Goal: Task Accomplishment & Management: Use online tool/utility

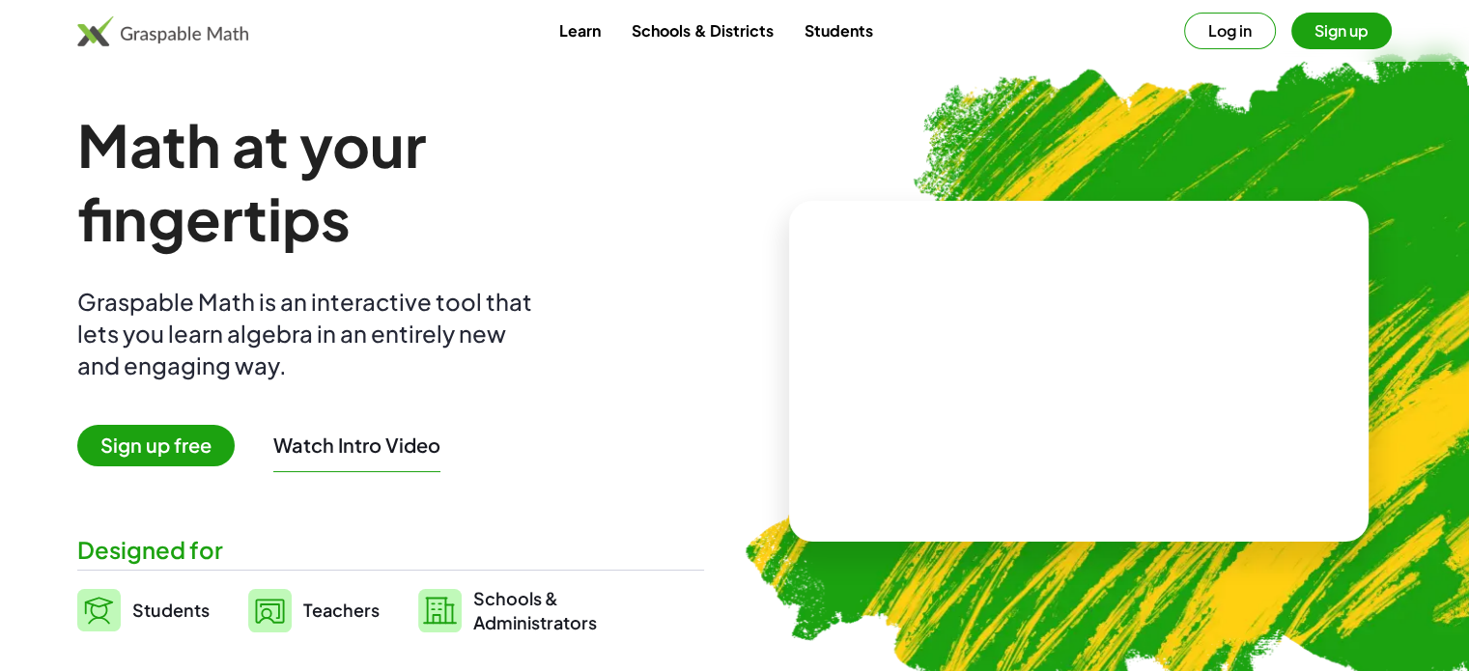
click at [1337, 29] on button "Sign up" at bounding box center [1342, 31] width 100 height 37
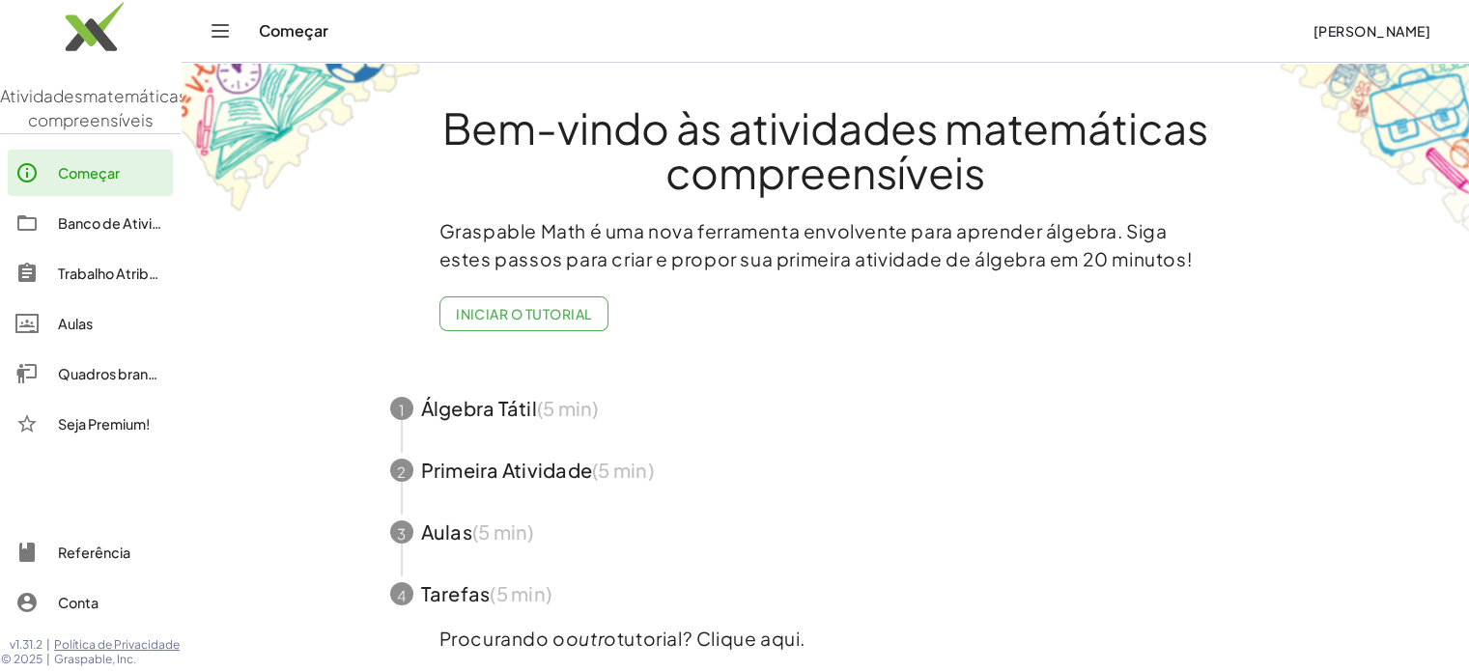
click at [1310, 217] on img at bounding box center [1373, 148] width 193 height 175
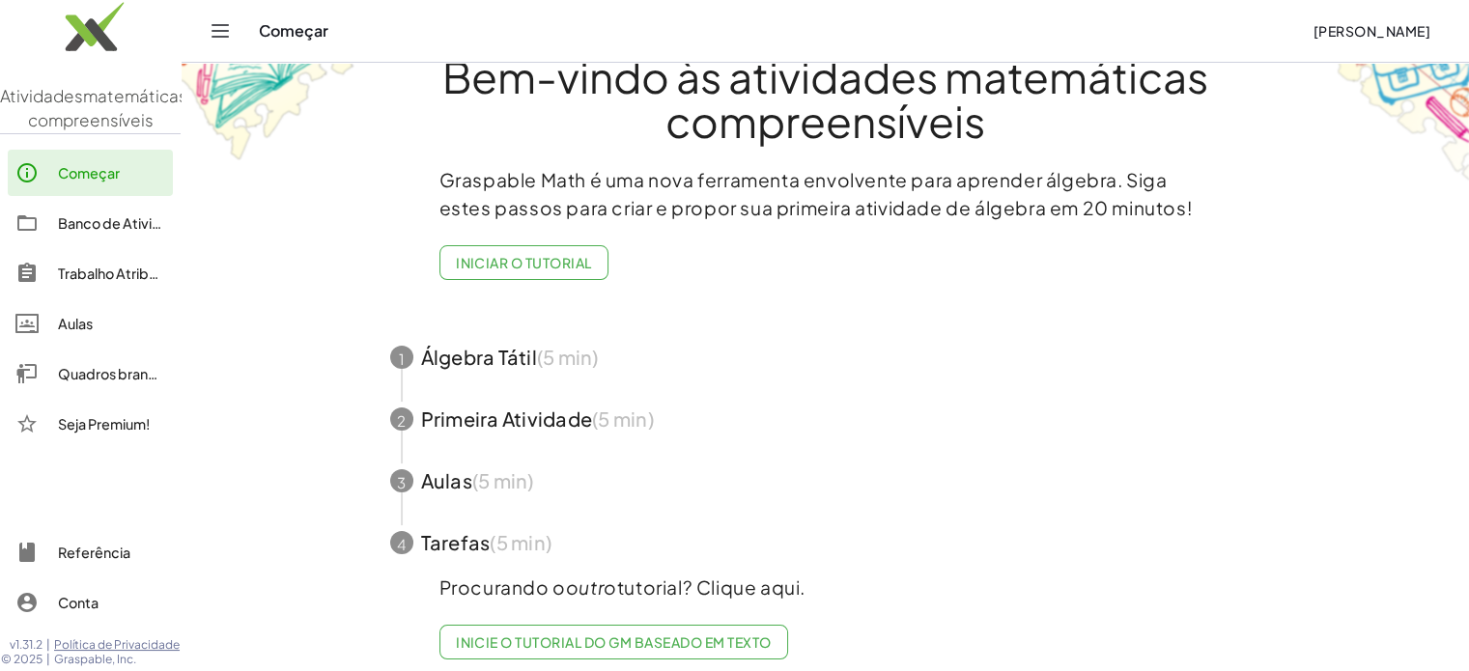
scroll to position [80, 0]
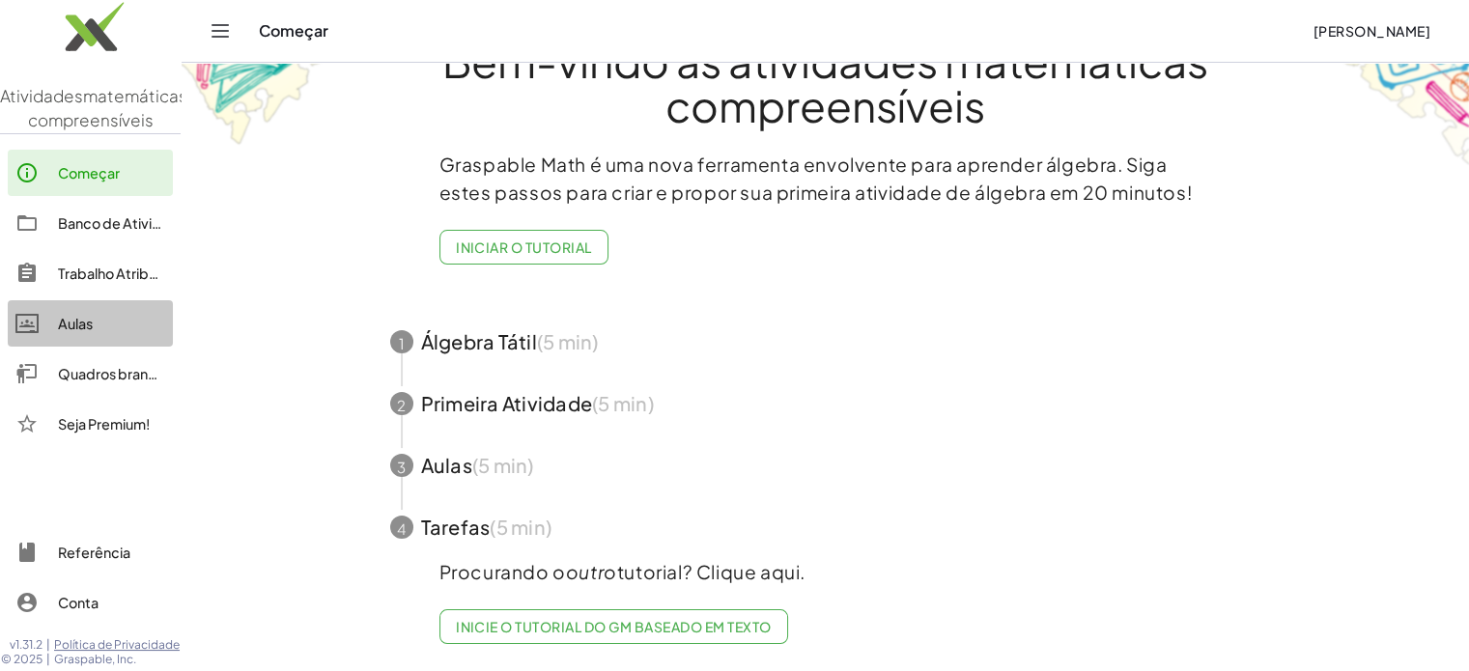
click at [88, 332] on font "Aulas" at bounding box center [75, 323] width 35 height 17
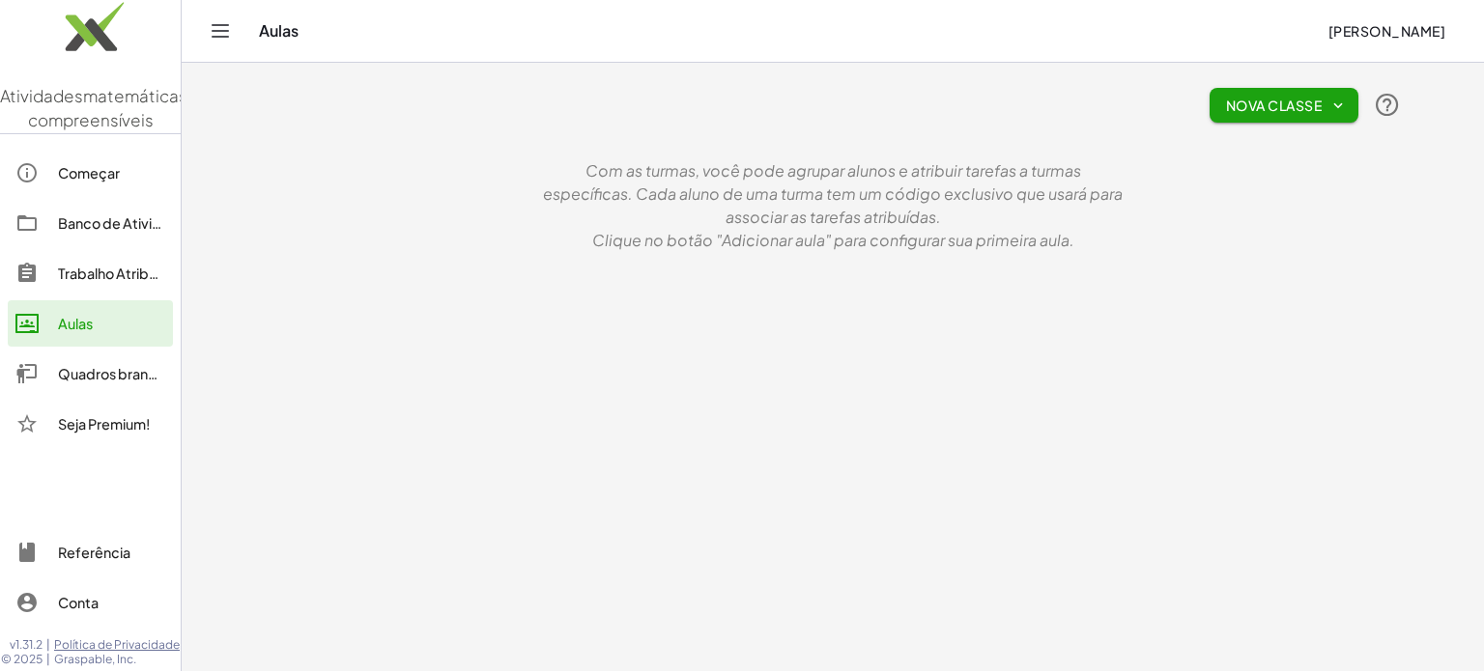
click at [78, 383] on font "Quadros brancos" at bounding box center [115, 373] width 114 height 17
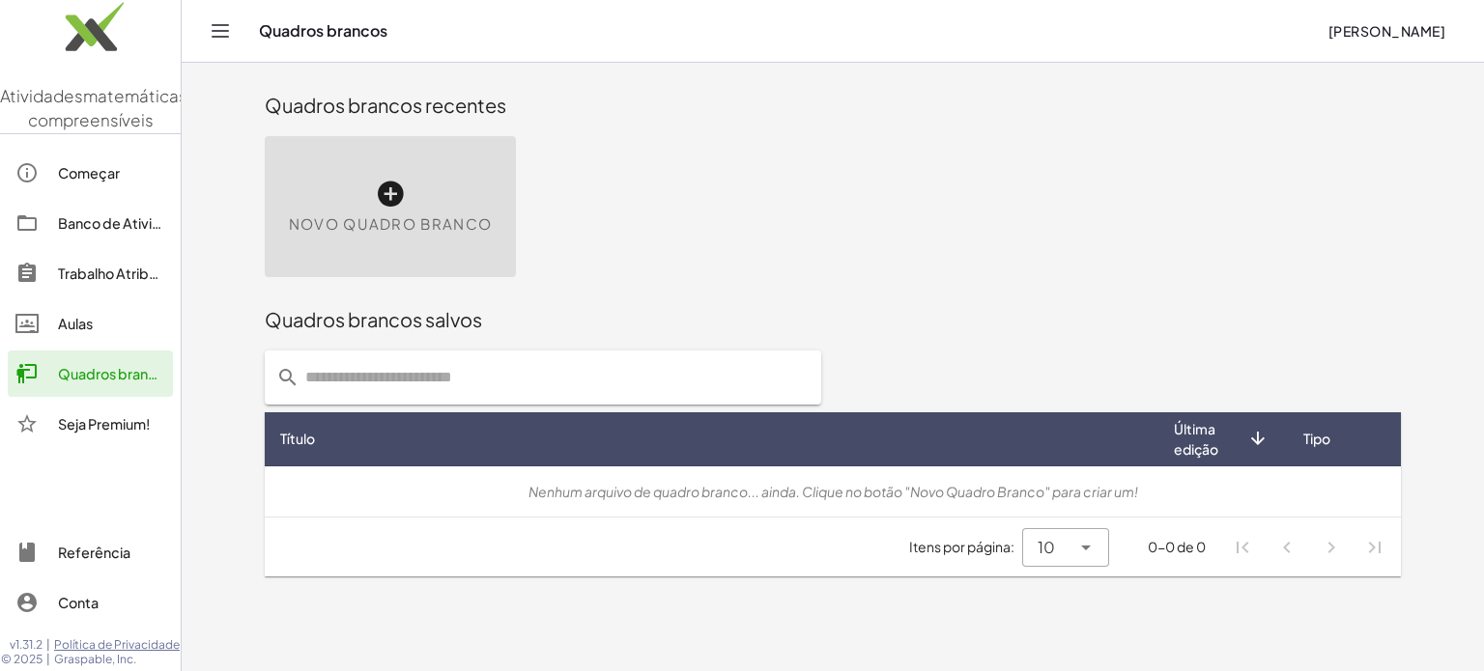
click at [390, 192] on icon at bounding box center [390, 194] width 31 height 31
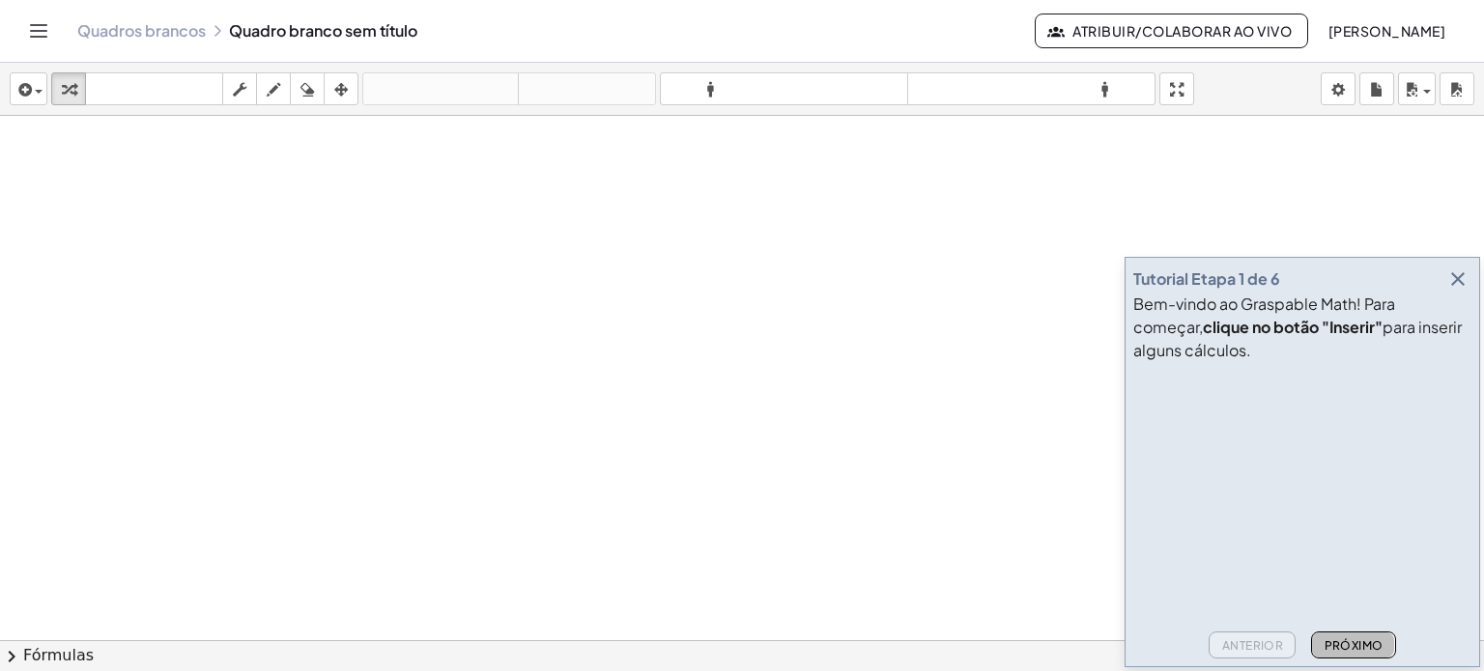
click at [1377, 651] on font "Próximo" at bounding box center [1353, 646] width 59 height 14
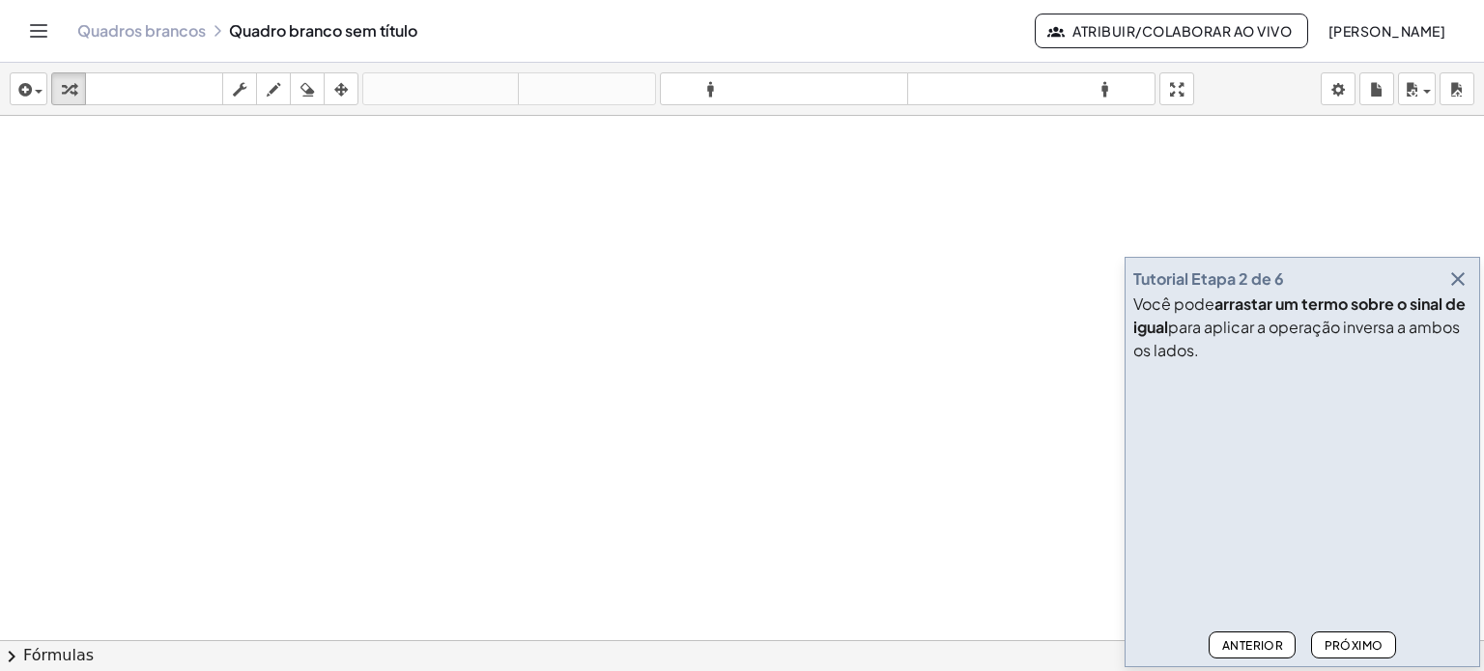
click at [1377, 651] on font "Próximo" at bounding box center [1353, 646] width 59 height 14
click at [1377, 650] on font "Próximo" at bounding box center [1353, 646] width 59 height 14
click at [1377, 649] on font "Próximo" at bounding box center [1353, 646] width 59 height 14
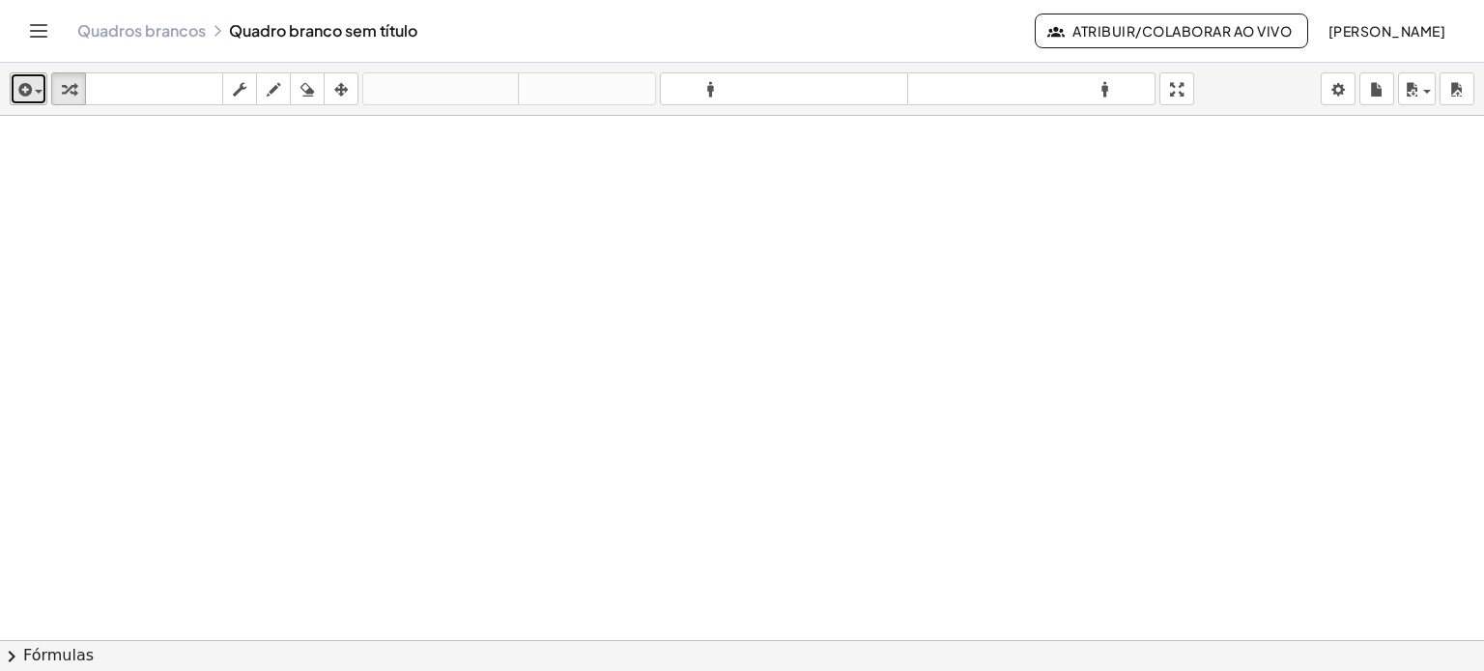
click at [46, 93] on button "inserir" at bounding box center [29, 88] width 38 height 33
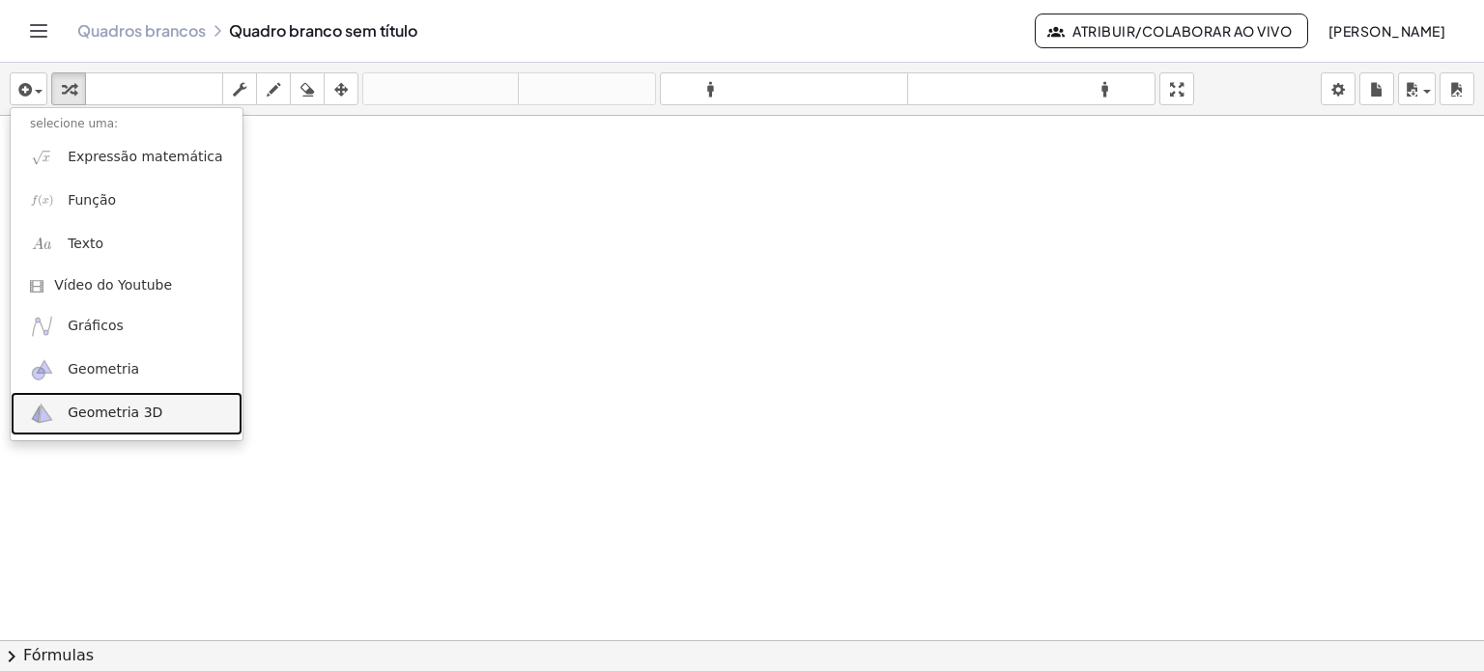
click at [104, 414] on font "Geometria 3D" at bounding box center [115, 412] width 95 height 15
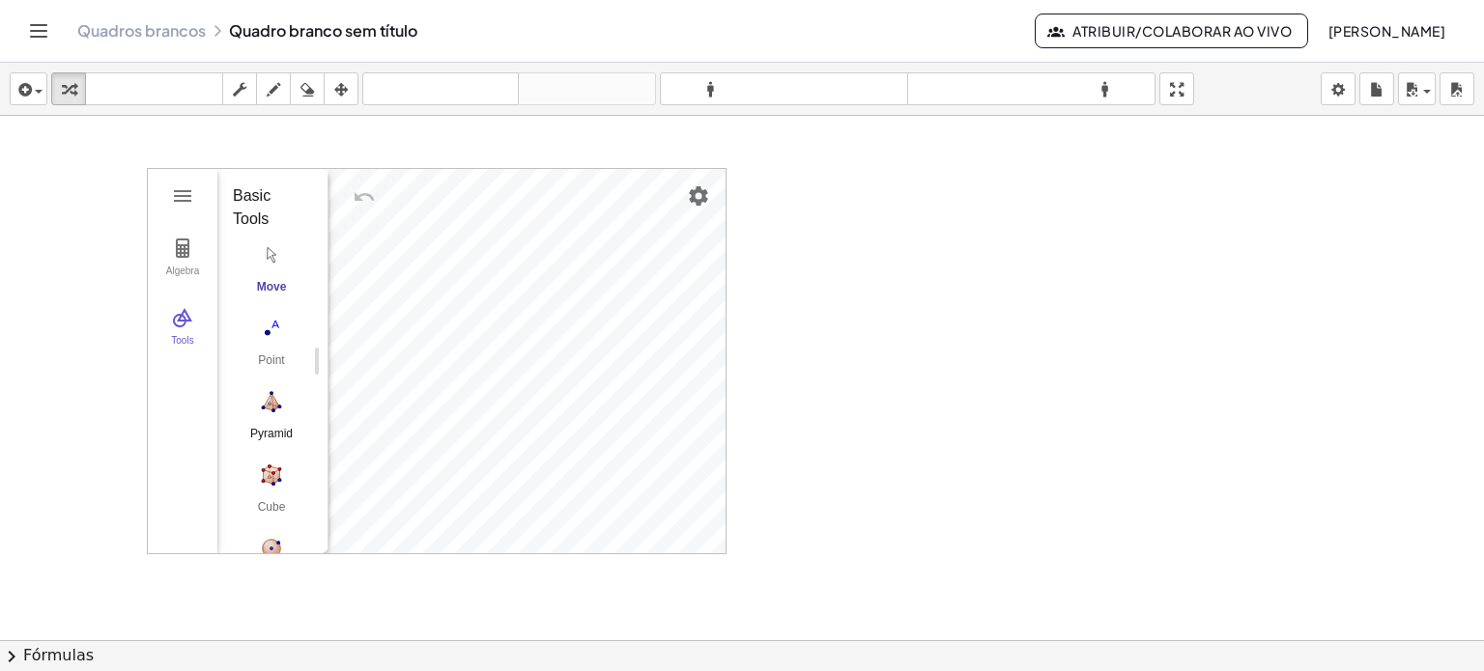
click at [274, 396] on img "Pyramid. Select a polygon for bottom, then select top point" at bounding box center [271, 401] width 77 height 31
click at [280, 513] on img "Move. Drag or select object" at bounding box center [278, 519] width 46 height 46
click at [267, 404] on img "Pyramid. Select a polygon for bottom, then select top point" at bounding box center [271, 401] width 77 height 31
click at [526, 438] on div "Algebra Tools GeoGebra 3D Calculator Basic Tools Move Point Pyramid Cube Sphere…" at bounding box center [437, 361] width 578 height 384
click at [366, 191] on img "Undo" at bounding box center [364, 196] width 23 height 23
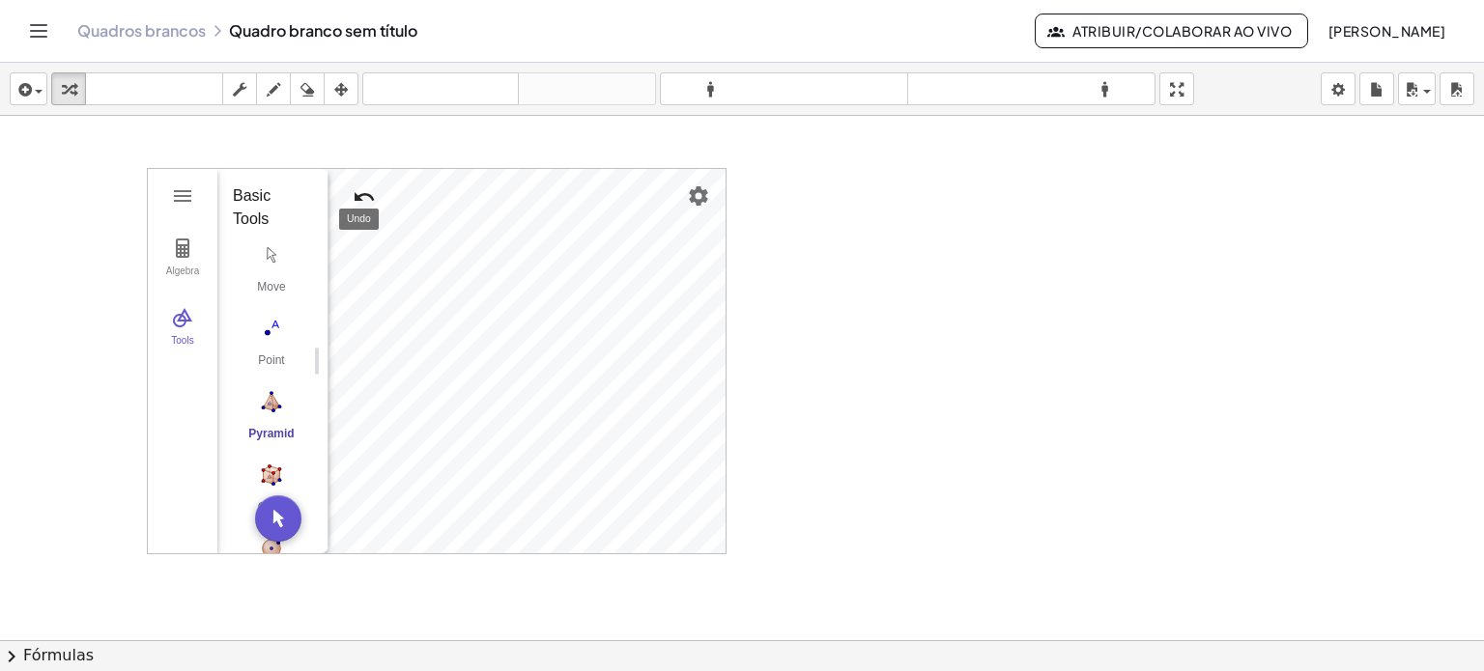
click at [355, 185] on img "Undo" at bounding box center [364, 196] width 23 height 23
click at [177, 256] on img "3D Calculator" at bounding box center [182, 248] width 23 height 23
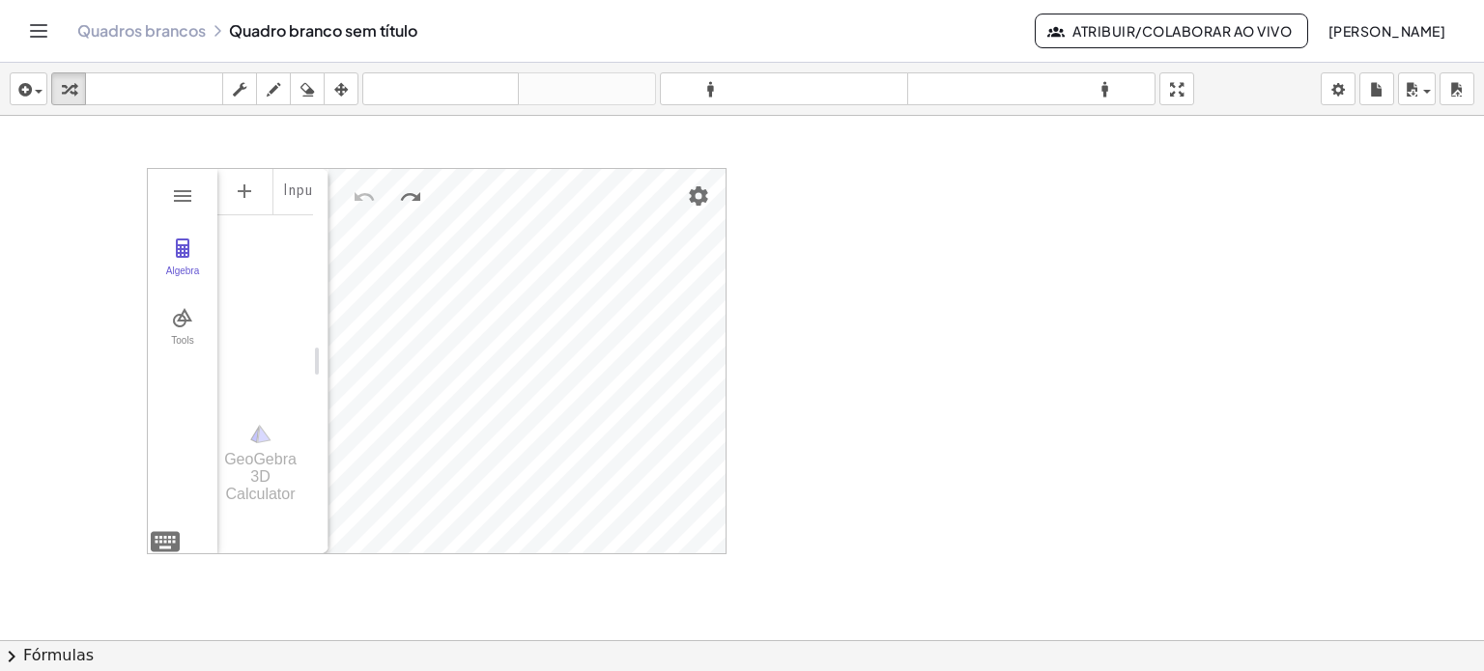
click at [275, 443] on div "GeoGebra 3D Calculator" at bounding box center [265, 462] width 96 height 87
click at [703, 186] on img "Settings" at bounding box center [698, 196] width 23 height 23
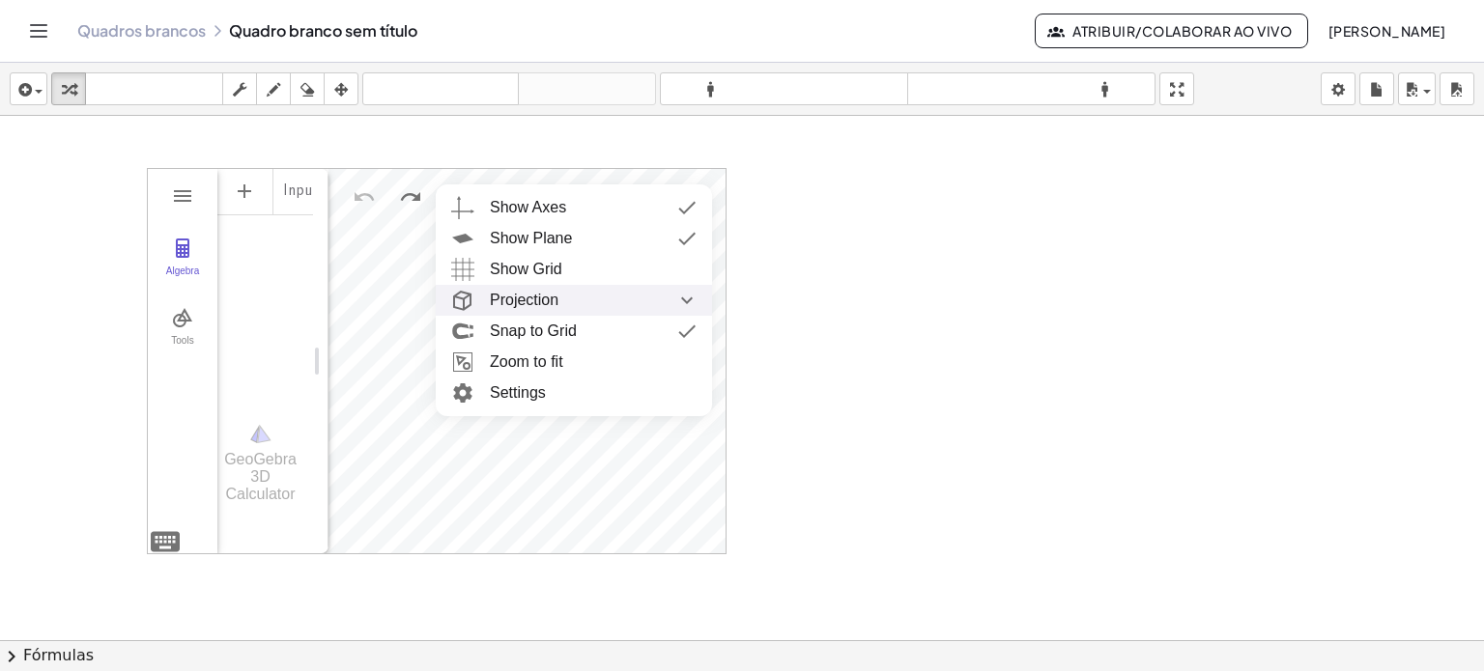
click at [682, 293] on img "Projection collapsed" at bounding box center [686, 300] width 35 height 31
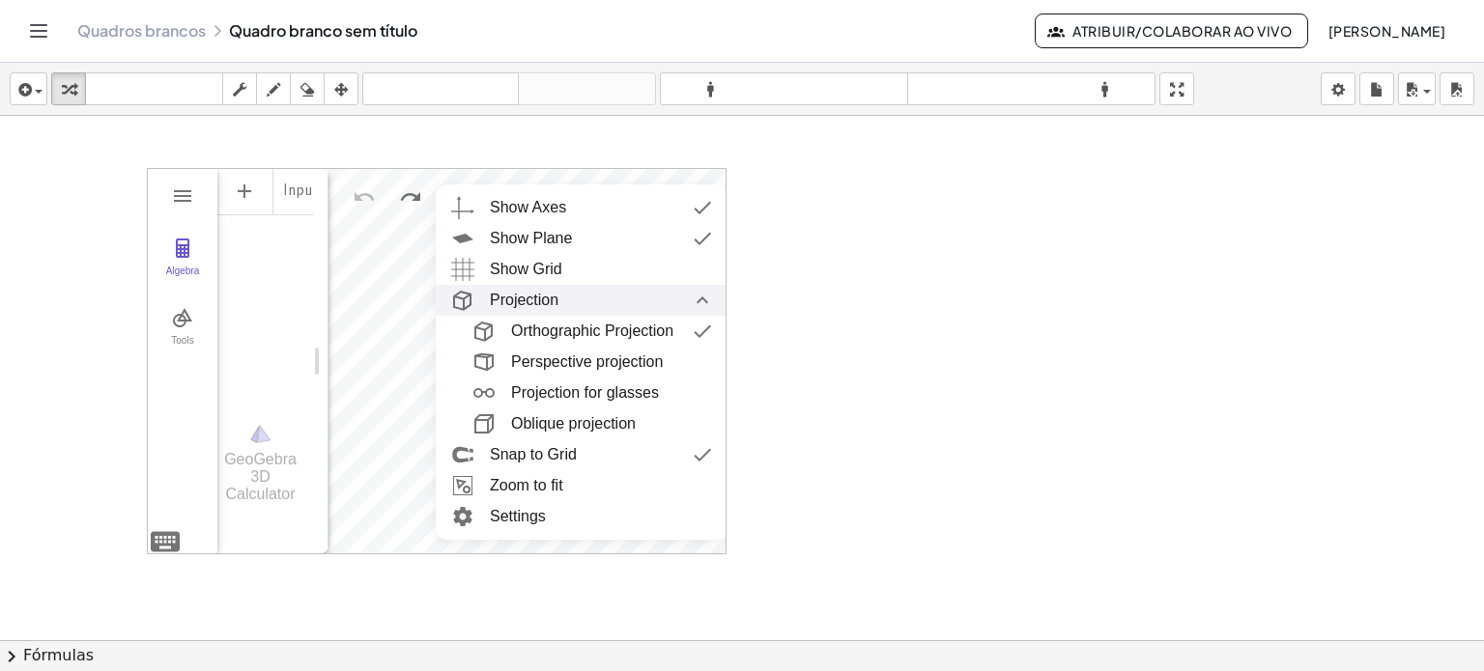
click at [700, 298] on img "Projection expanded" at bounding box center [702, 300] width 35 height 31
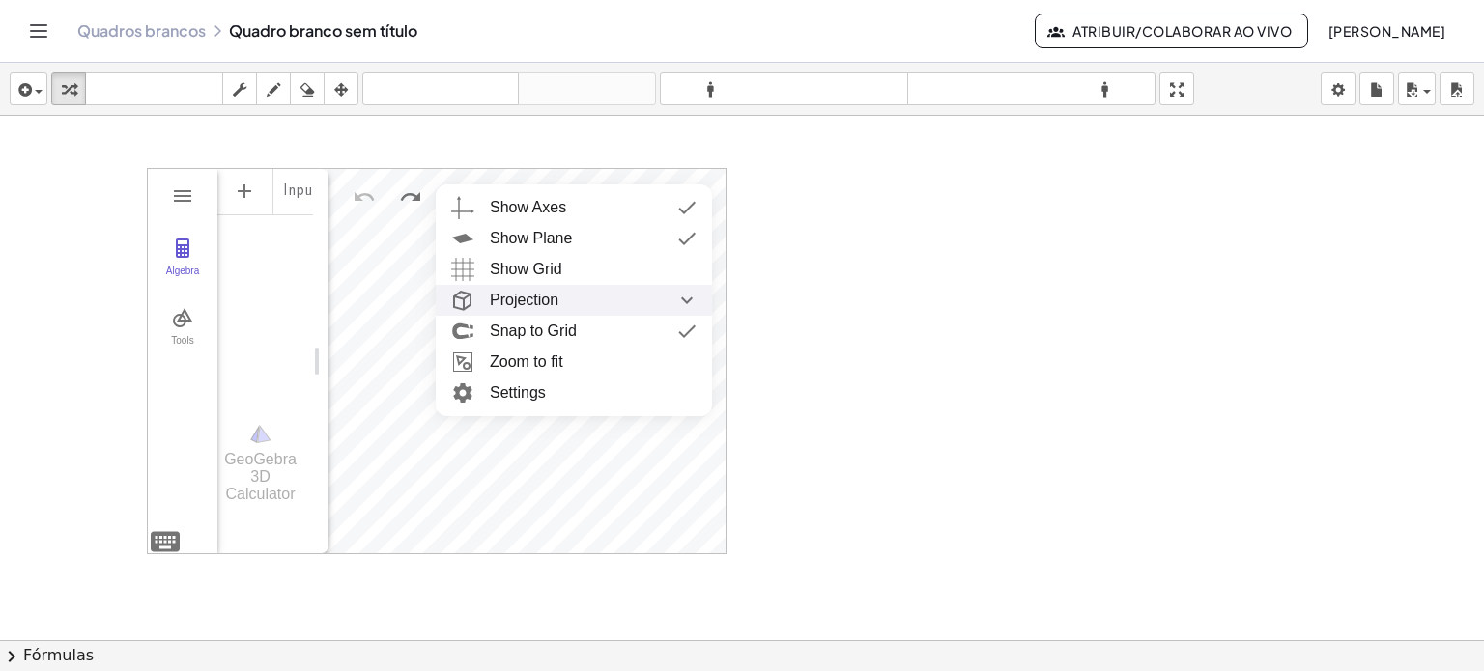
click at [808, 298] on div at bounding box center [742, 640] width 1484 height 1049
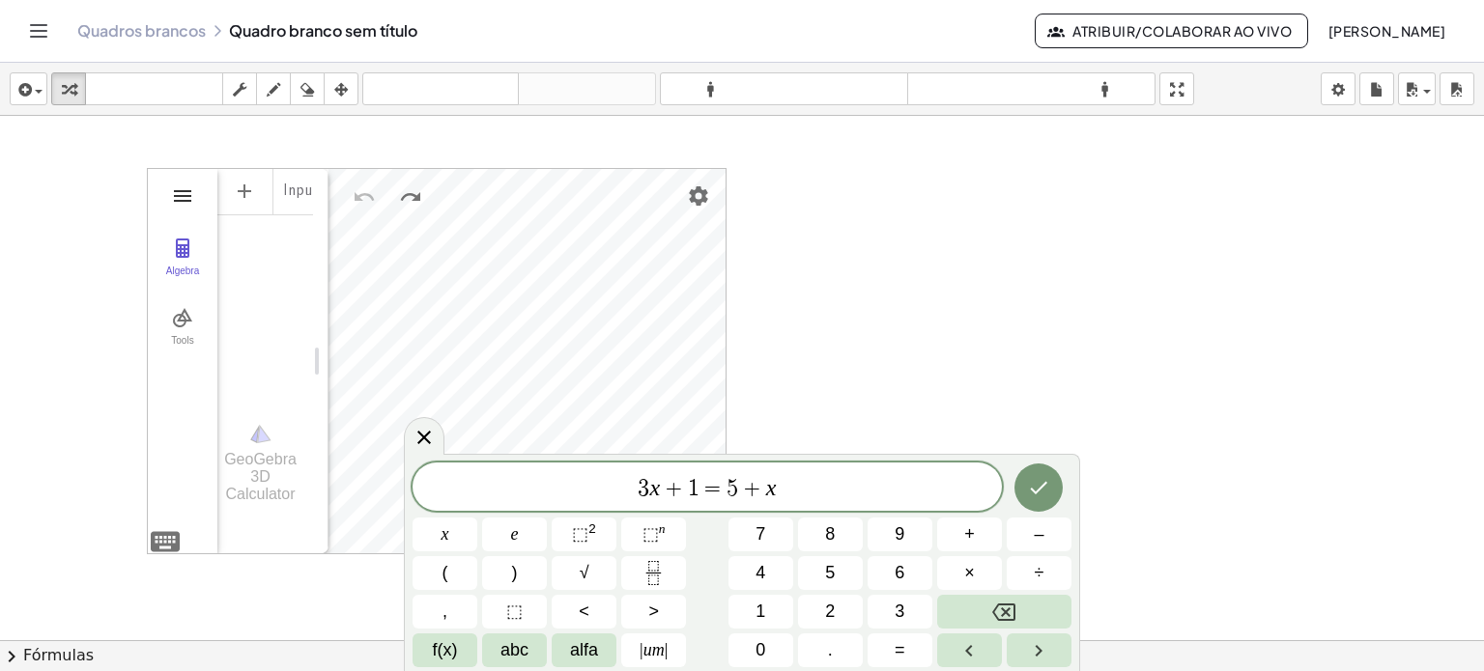
click at [188, 188] on img "3D Calculator" at bounding box center [182, 196] width 23 height 23
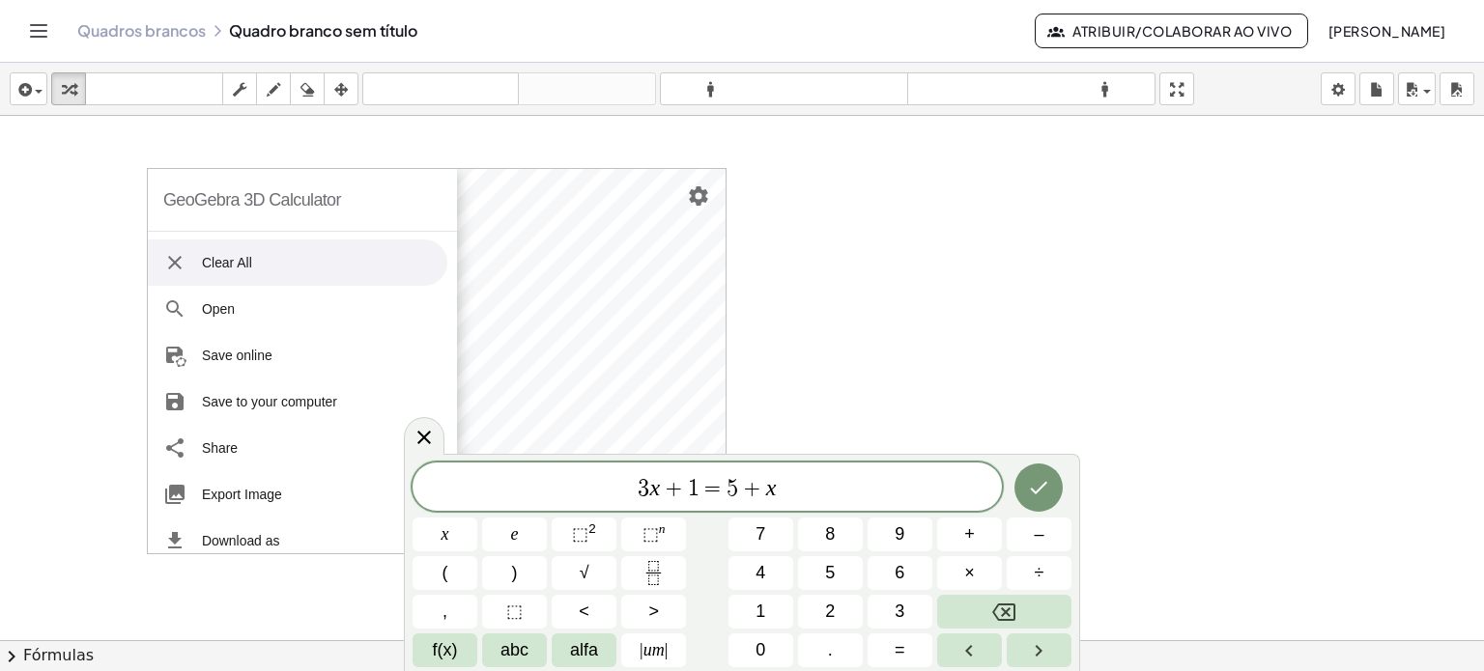
click at [185, 266] on img "3D Calculator" at bounding box center [174, 262] width 23 height 23
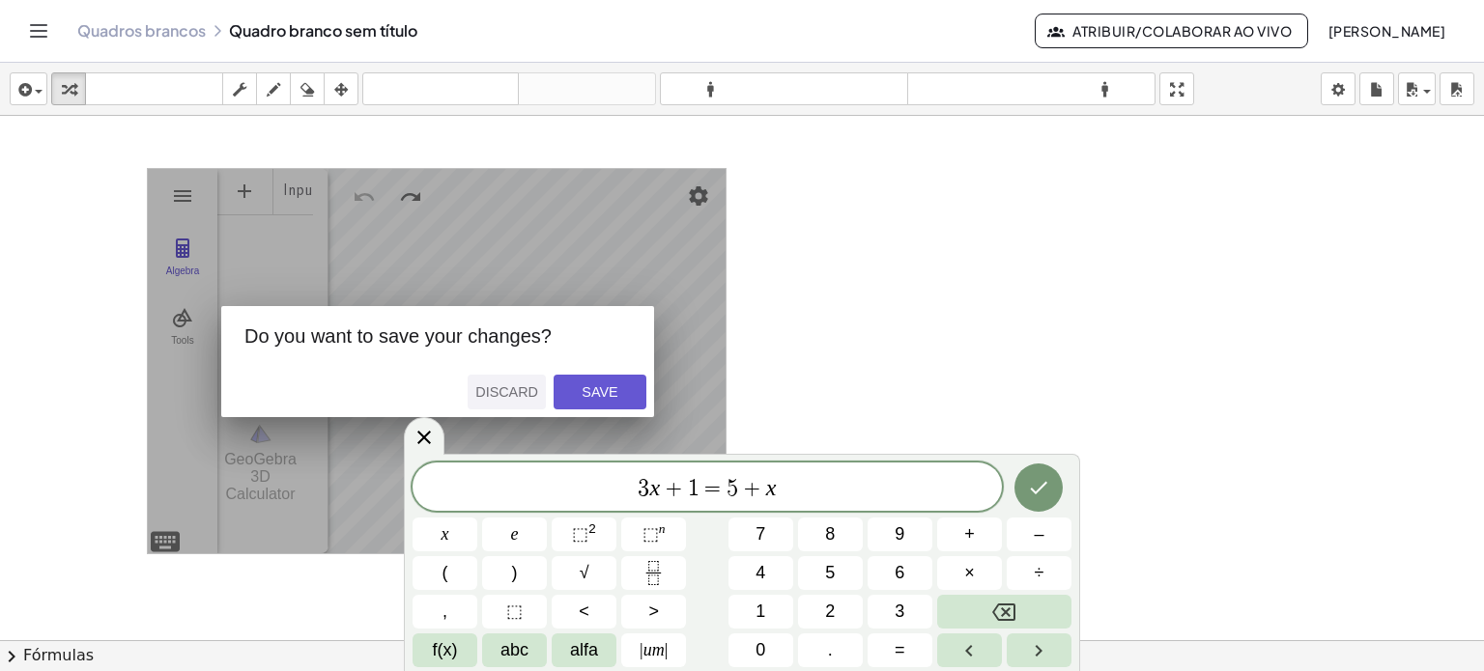
click at [517, 390] on div "Discard" at bounding box center [506, 391] width 63 height 15
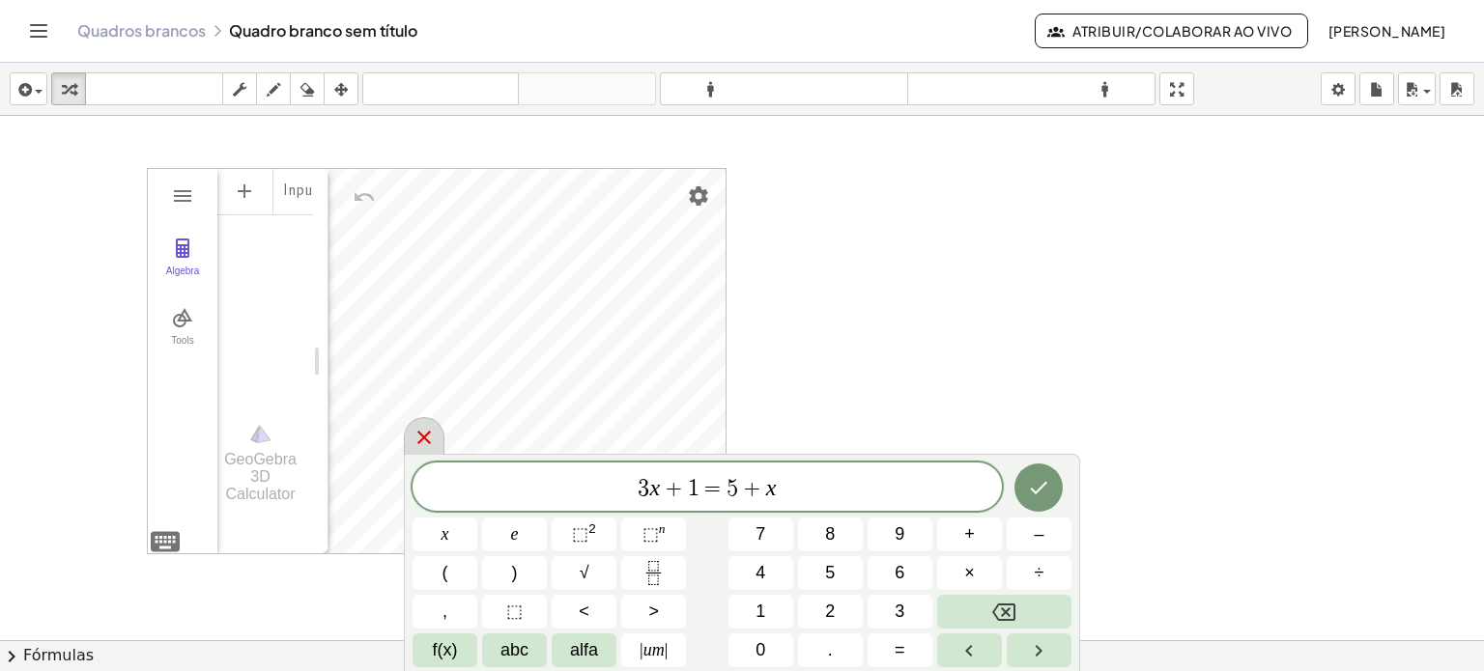
click at [426, 433] on icon at bounding box center [423, 437] width 23 height 23
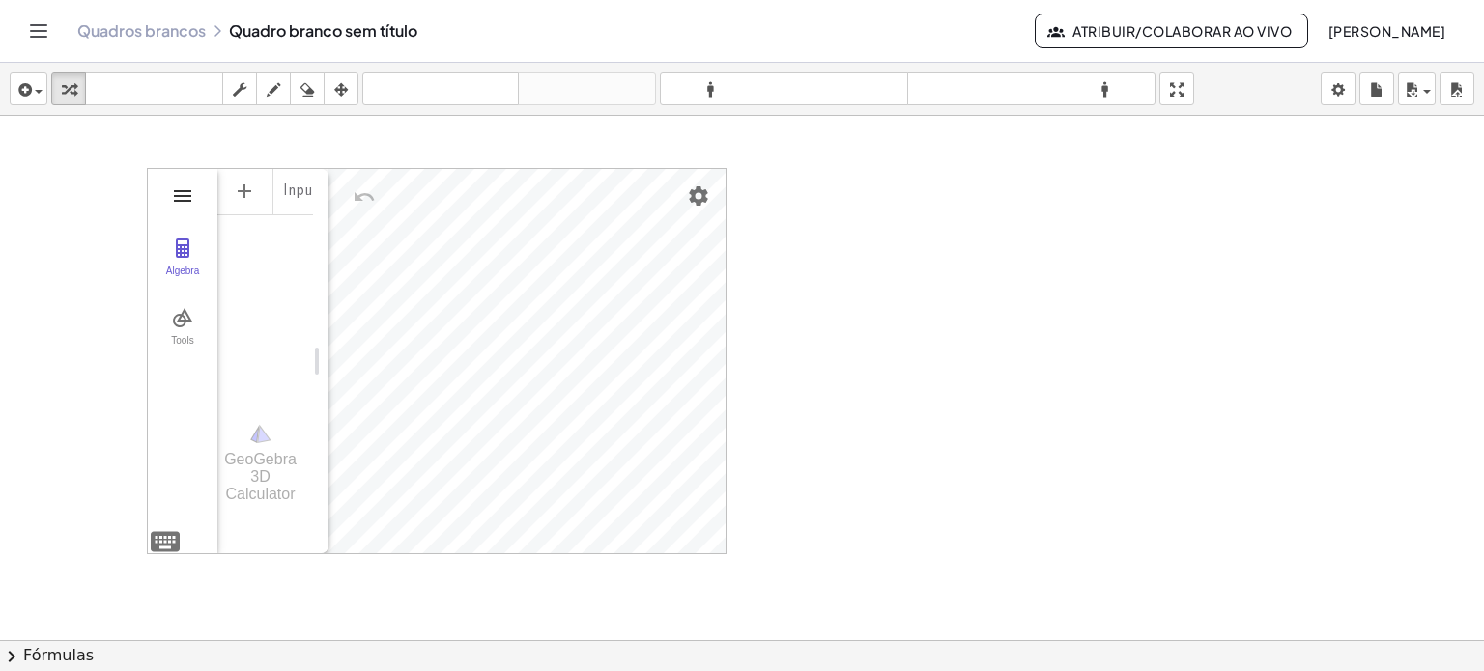
click at [189, 198] on img "3D Calculator" at bounding box center [182, 196] width 23 height 23
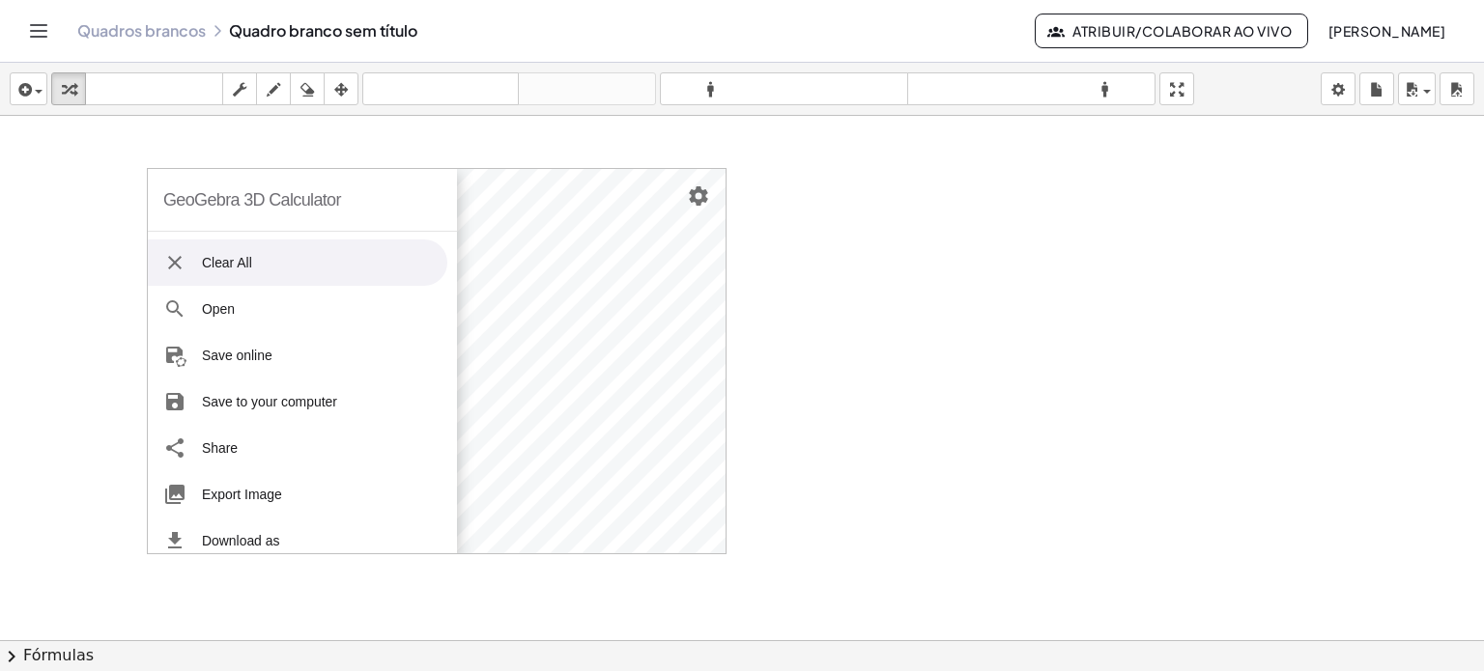
click at [176, 255] on img "3D Calculator" at bounding box center [174, 262] width 23 height 23
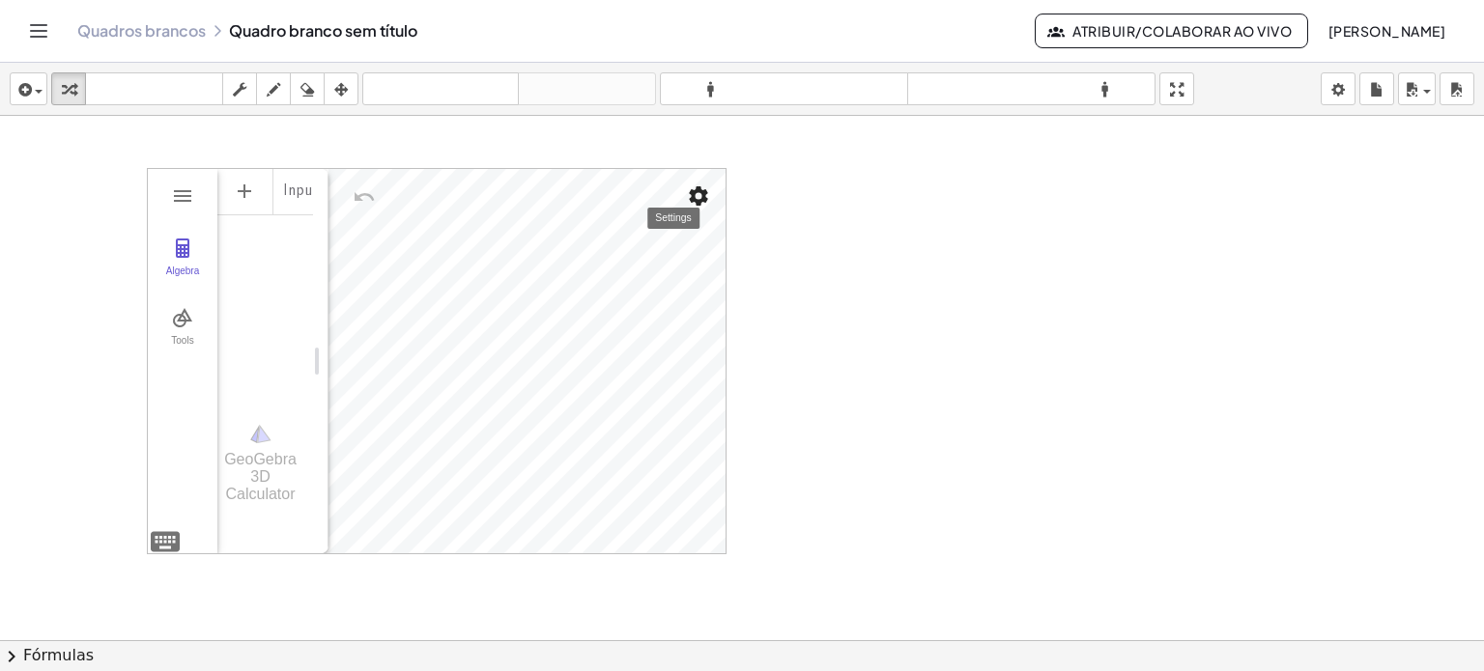
click at [707, 197] on img "Settings" at bounding box center [698, 196] width 23 height 23
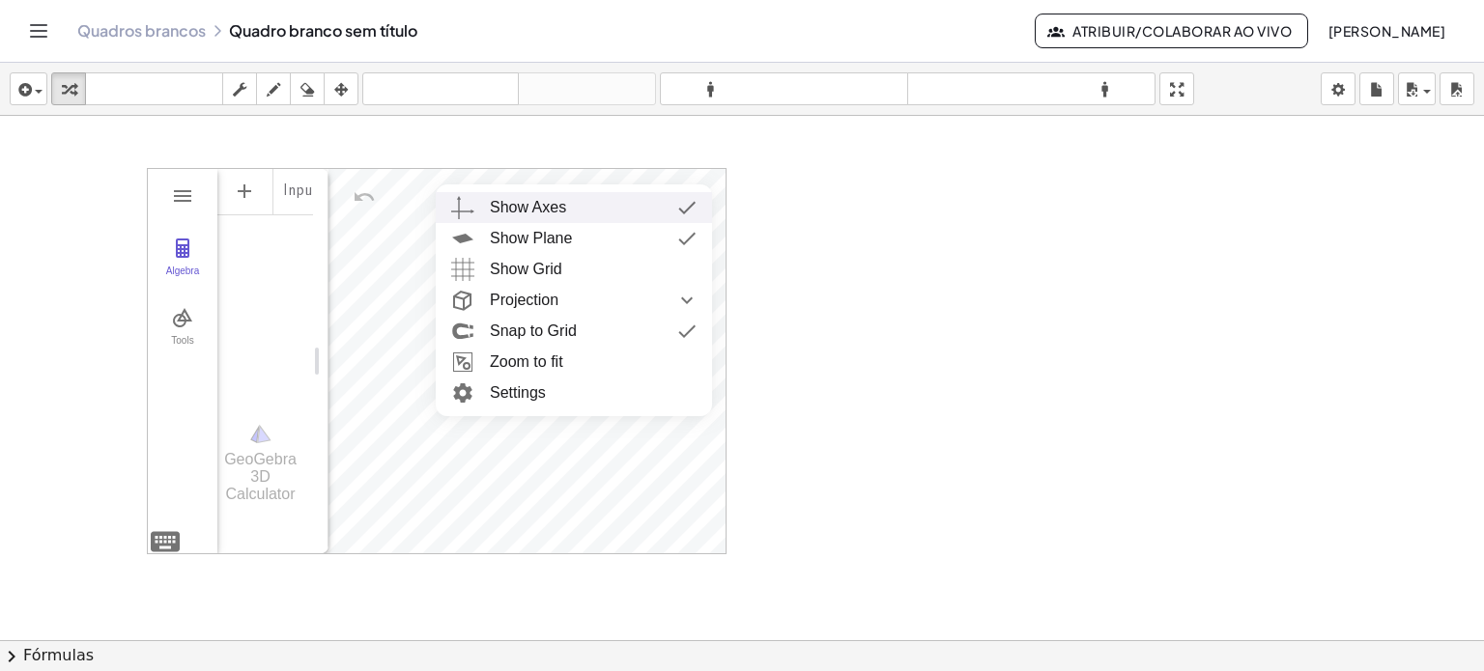
click at [951, 202] on div at bounding box center [742, 640] width 1484 height 1049
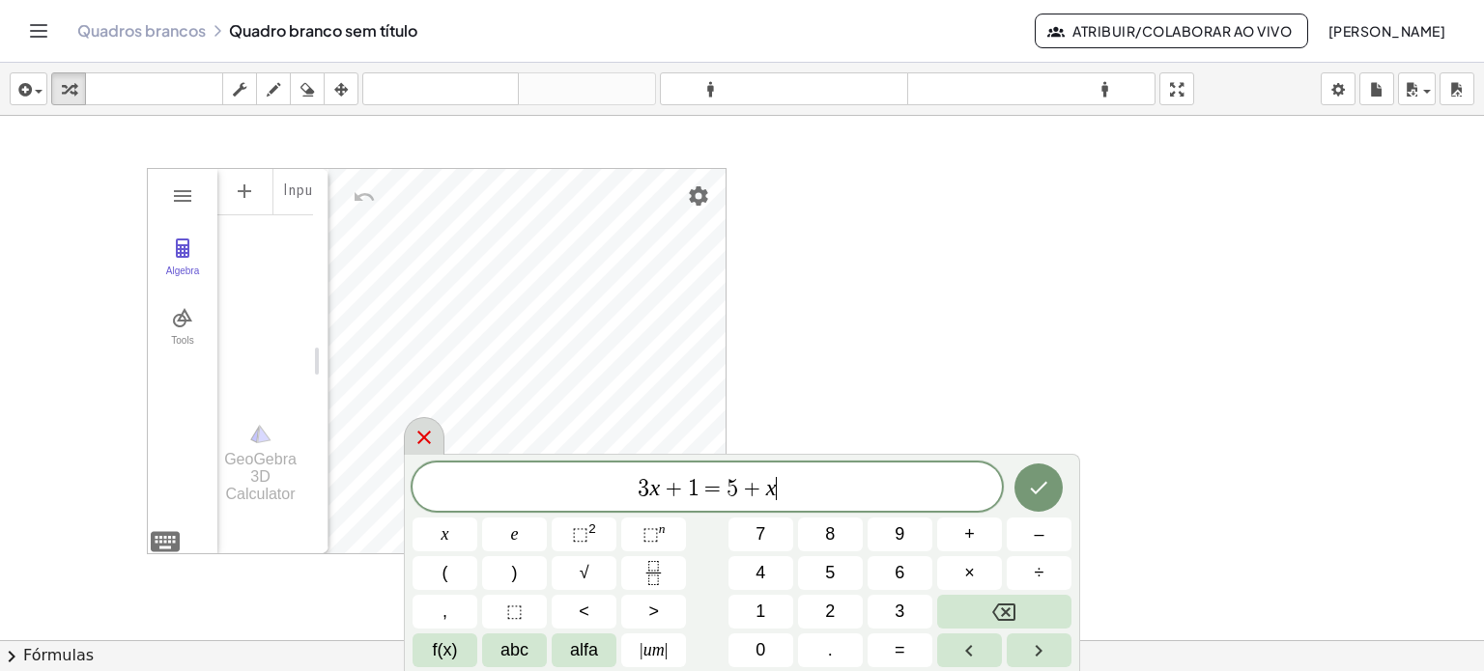
click at [429, 439] on icon at bounding box center [423, 437] width 23 height 23
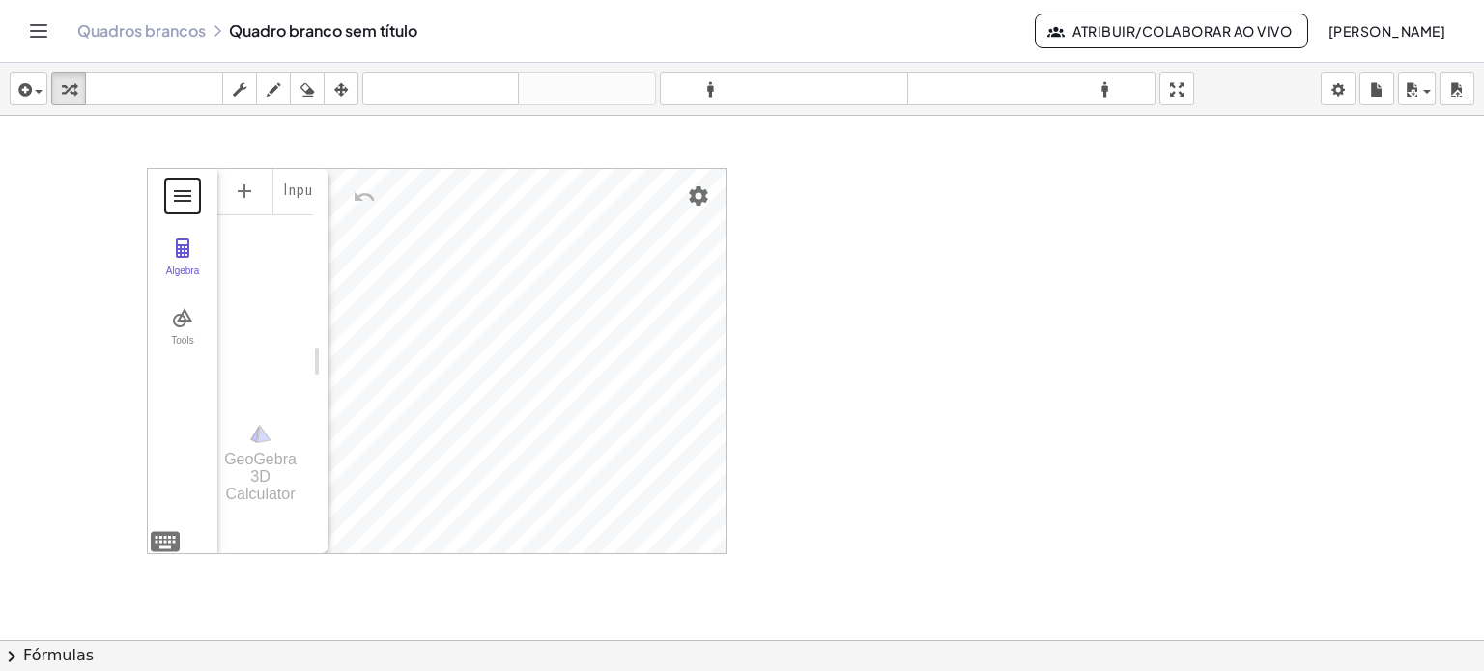
click at [165, 196] on button "3D Calculator" at bounding box center [182, 196] width 35 height 35
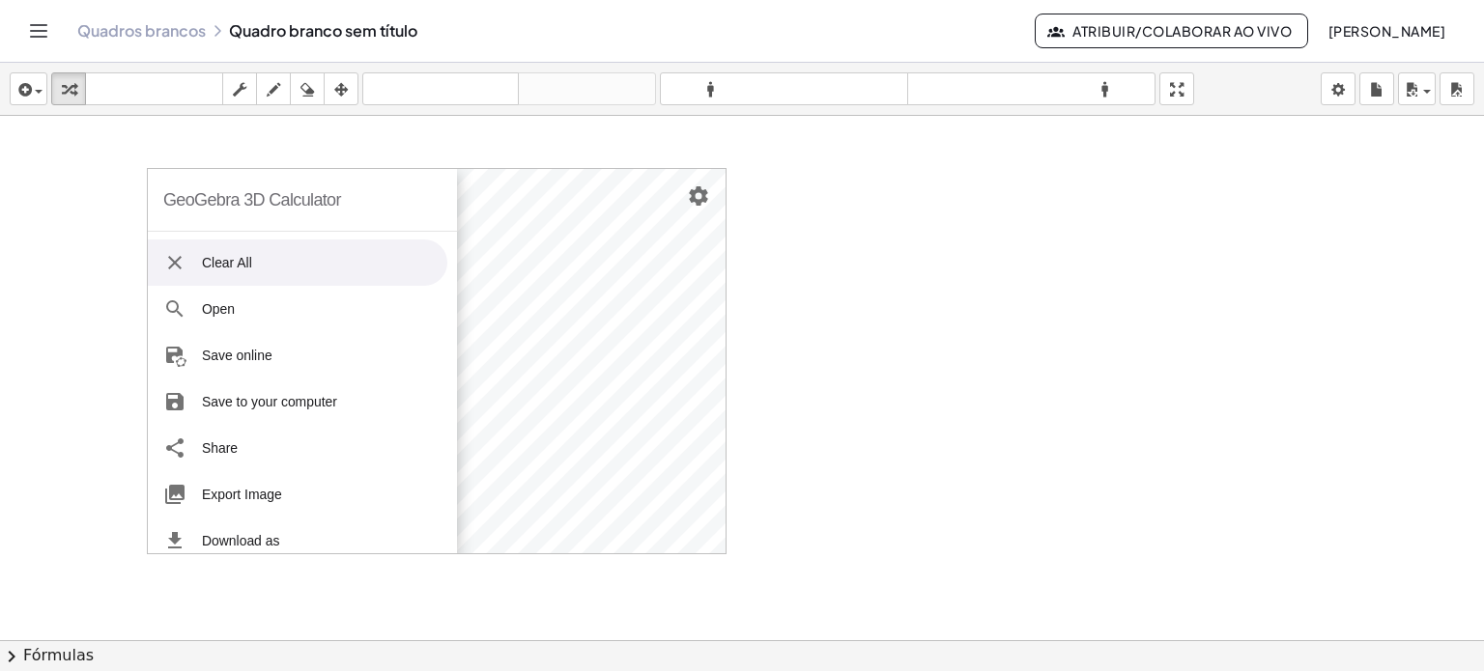
click at [246, 269] on li "Clear All" at bounding box center [297, 263] width 299 height 46
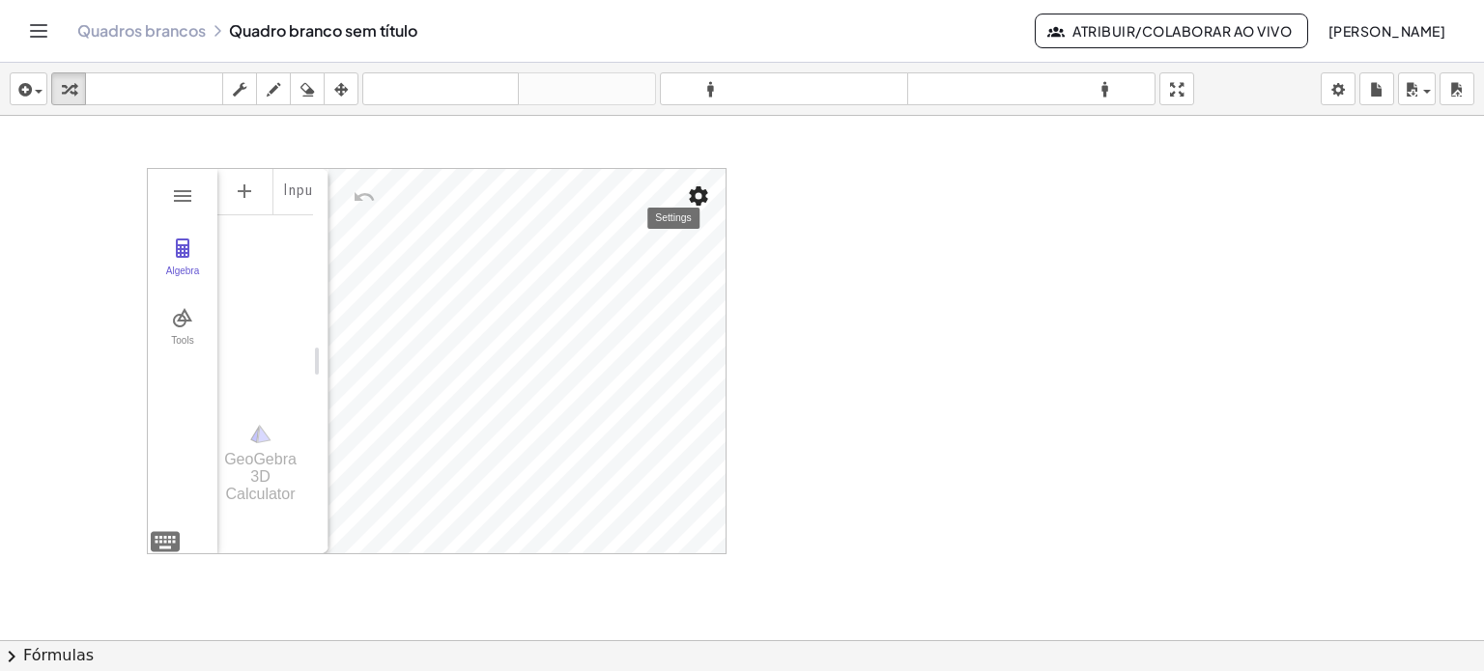
click at [707, 192] on img "Settings" at bounding box center [698, 196] width 23 height 23
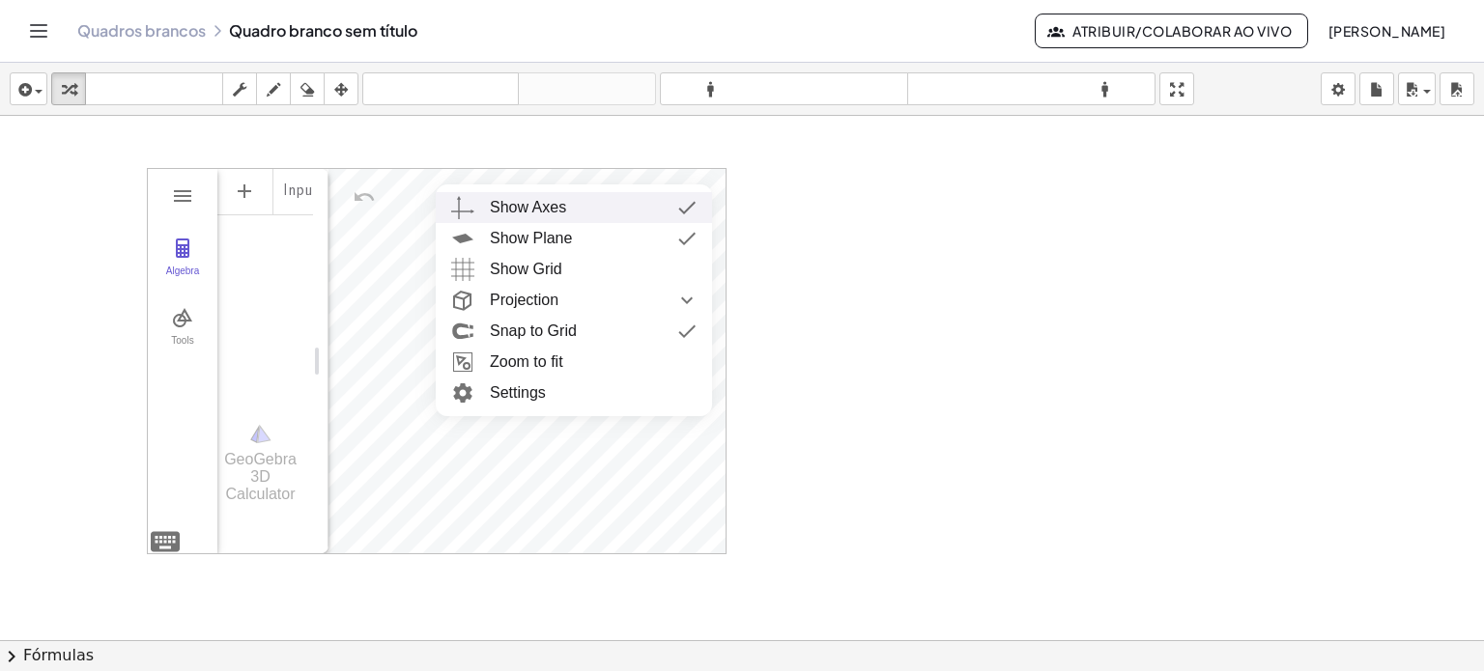
click at [814, 193] on div at bounding box center [742, 640] width 1484 height 1049
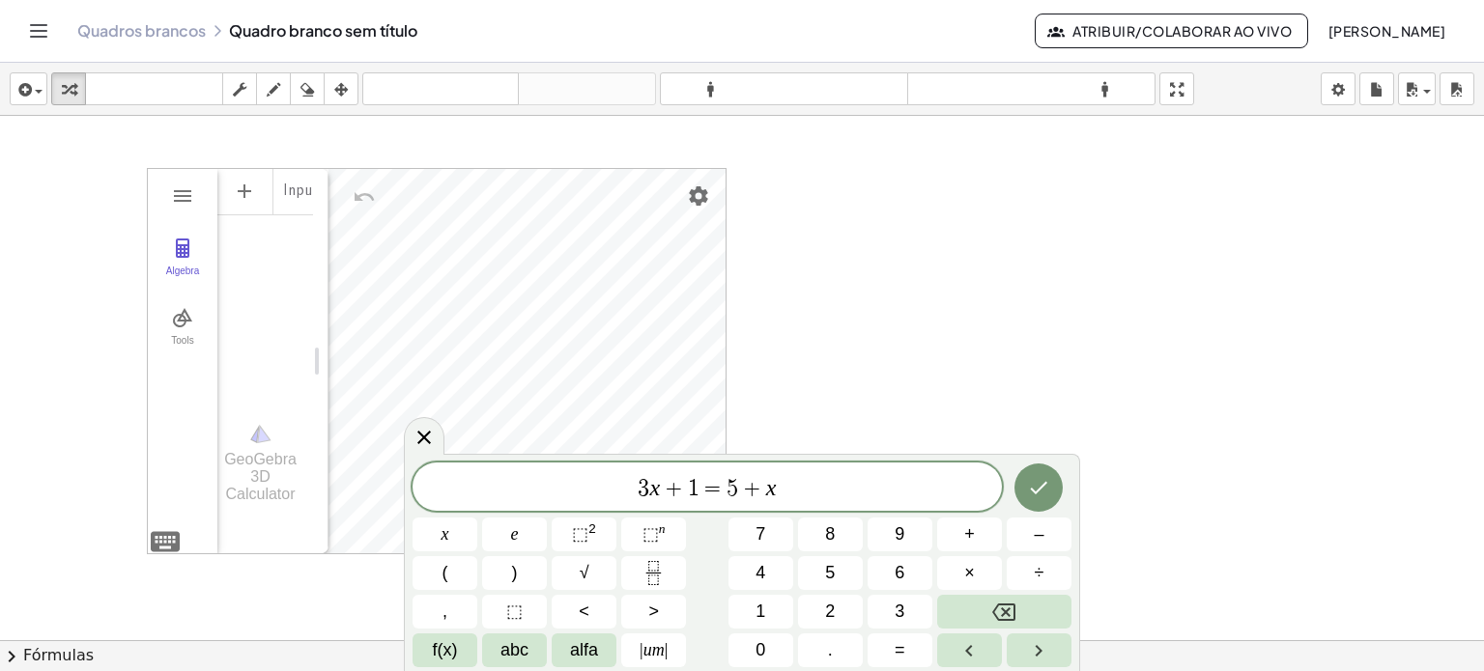
click at [929, 200] on div at bounding box center [742, 640] width 1484 height 1049
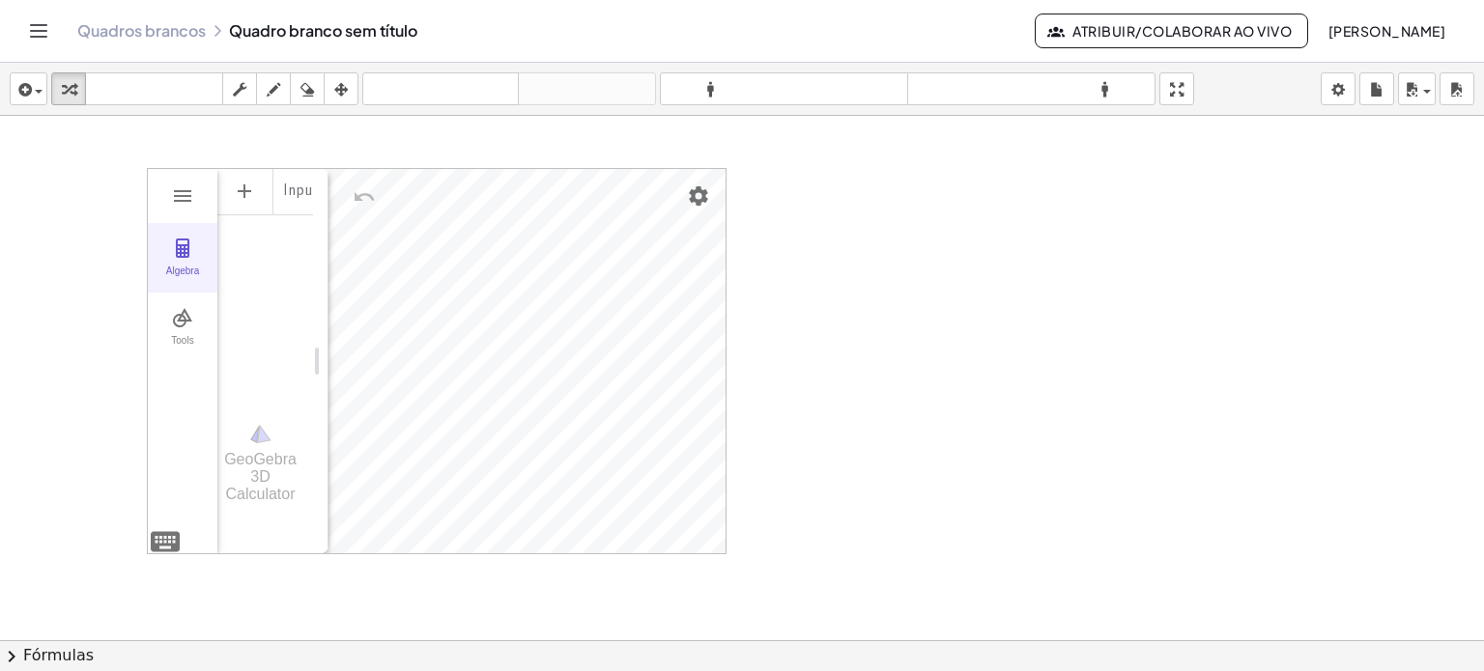
drag, startPoint x: 157, startPoint y: 222, endPoint x: 178, endPoint y: 257, distance: 40.3
click at [178, 256] on div "Algebra Tools" at bounding box center [183, 361] width 70 height 384
click at [37, 48] on div "[PERSON_NAME] brancos Quadro [PERSON_NAME] sem título Atribuir/Colaborar ao Viv…" at bounding box center [741, 31] width 1437 height 62
click at [39, 36] on icon "Alternar navegação" at bounding box center [39, 31] width 16 height 12
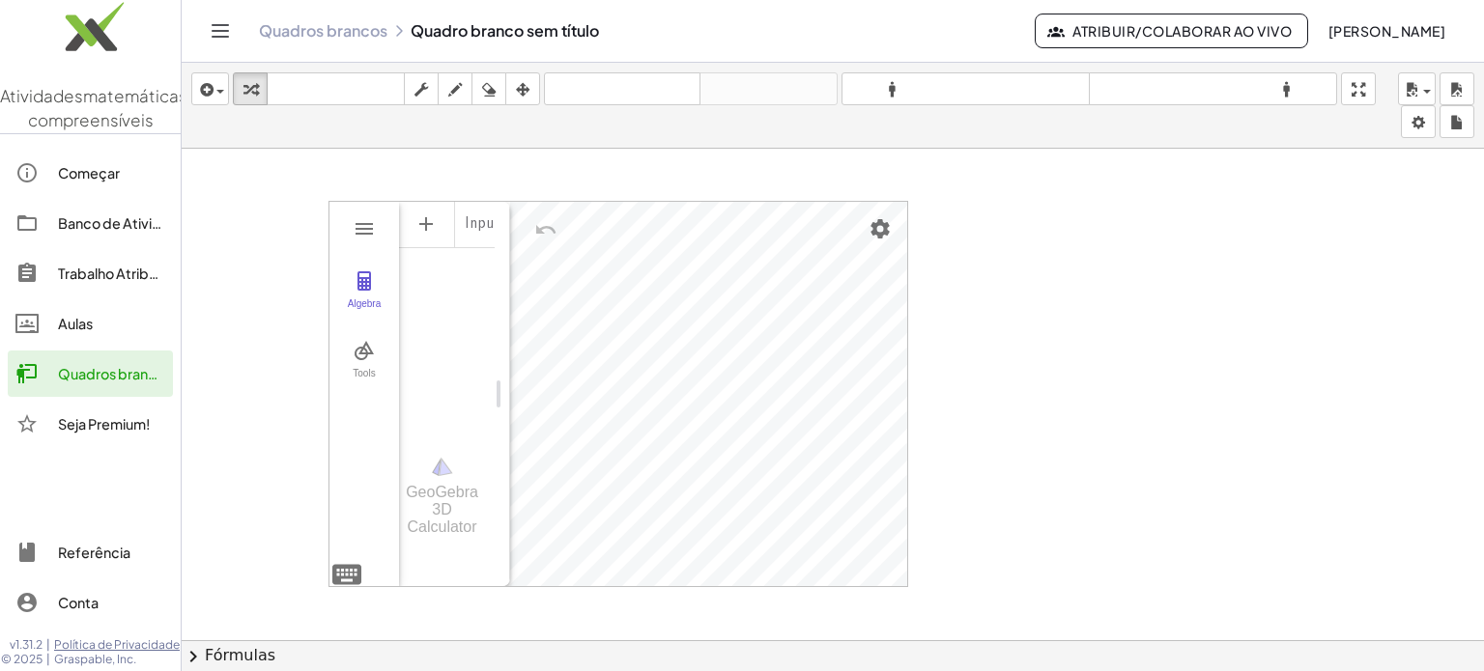
click at [213, 37] on icon "Alternar navegação" at bounding box center [221, 31] width 16 height 12
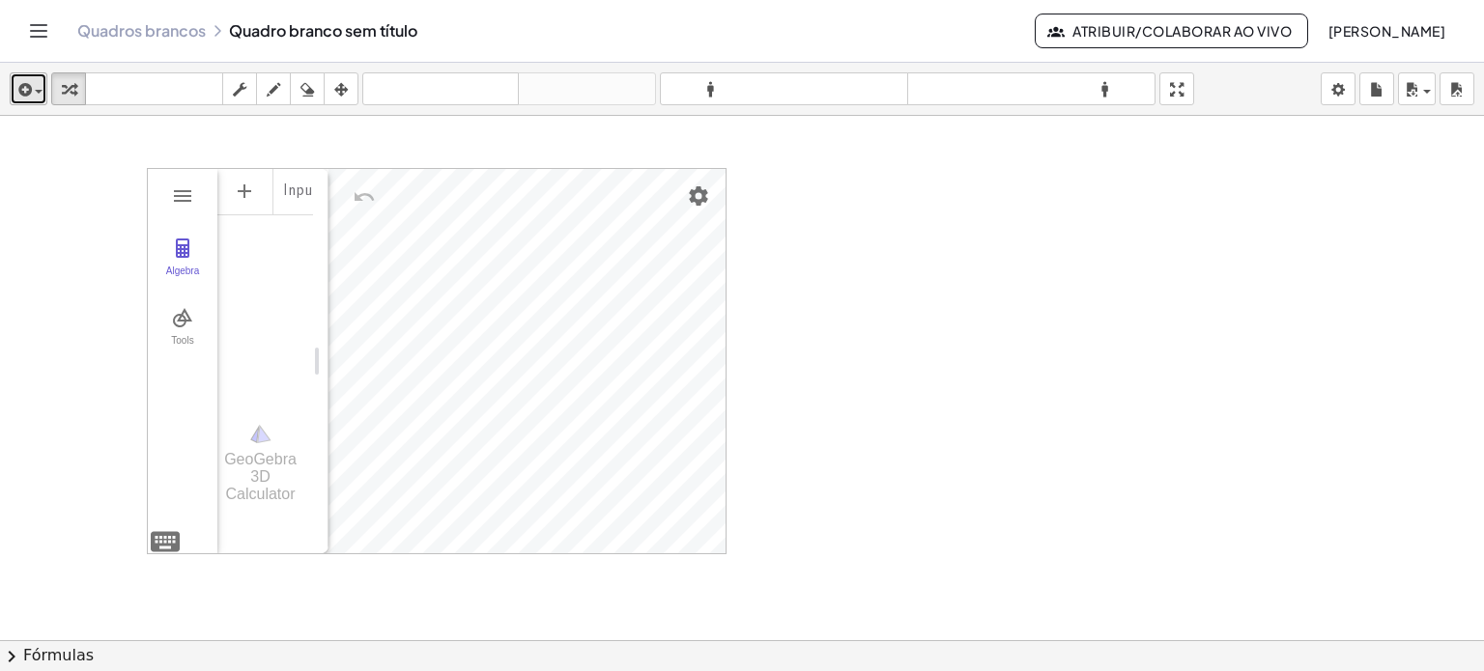
click at [39, 96] on div "button" at bounding box center [28, 88] width 28 height 23
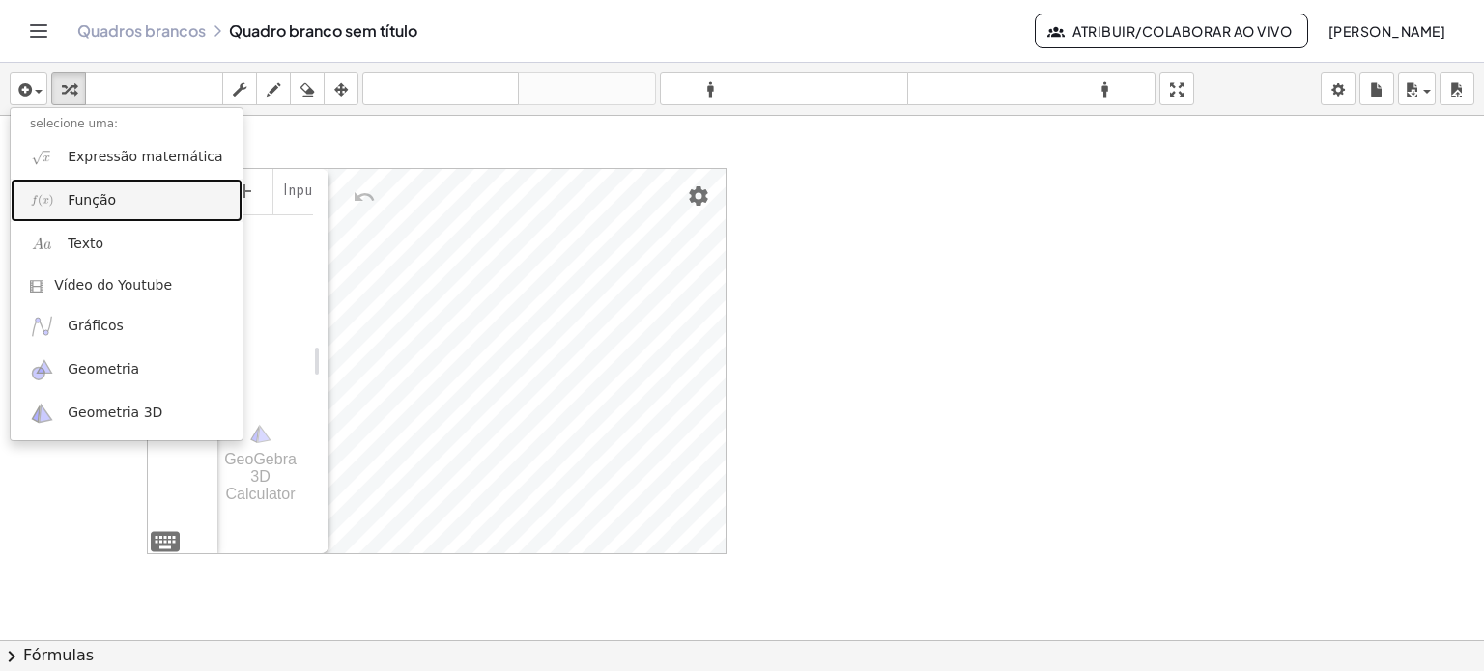
click at [50, 189] on img at bounding box center [42, 200] width 24 height 24
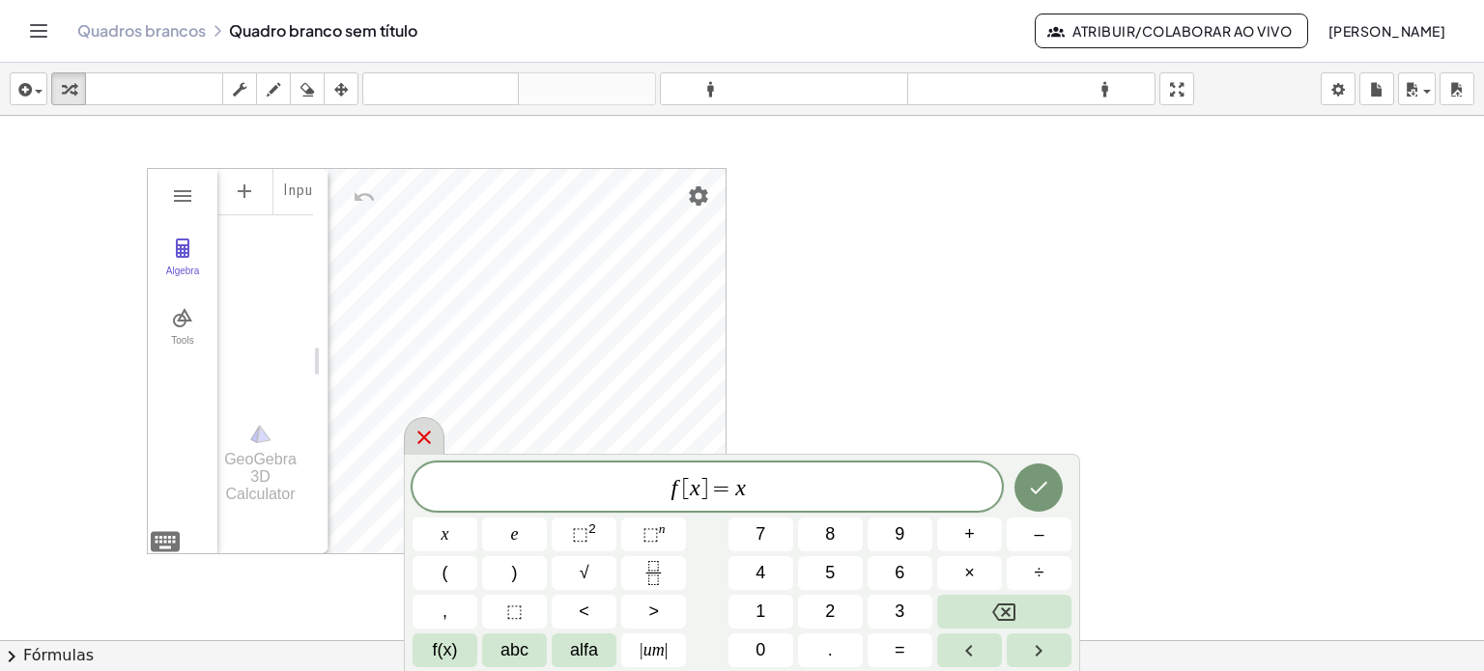
click at [418, 431] on icon at bounding box center [423, 437] width 23 height 23
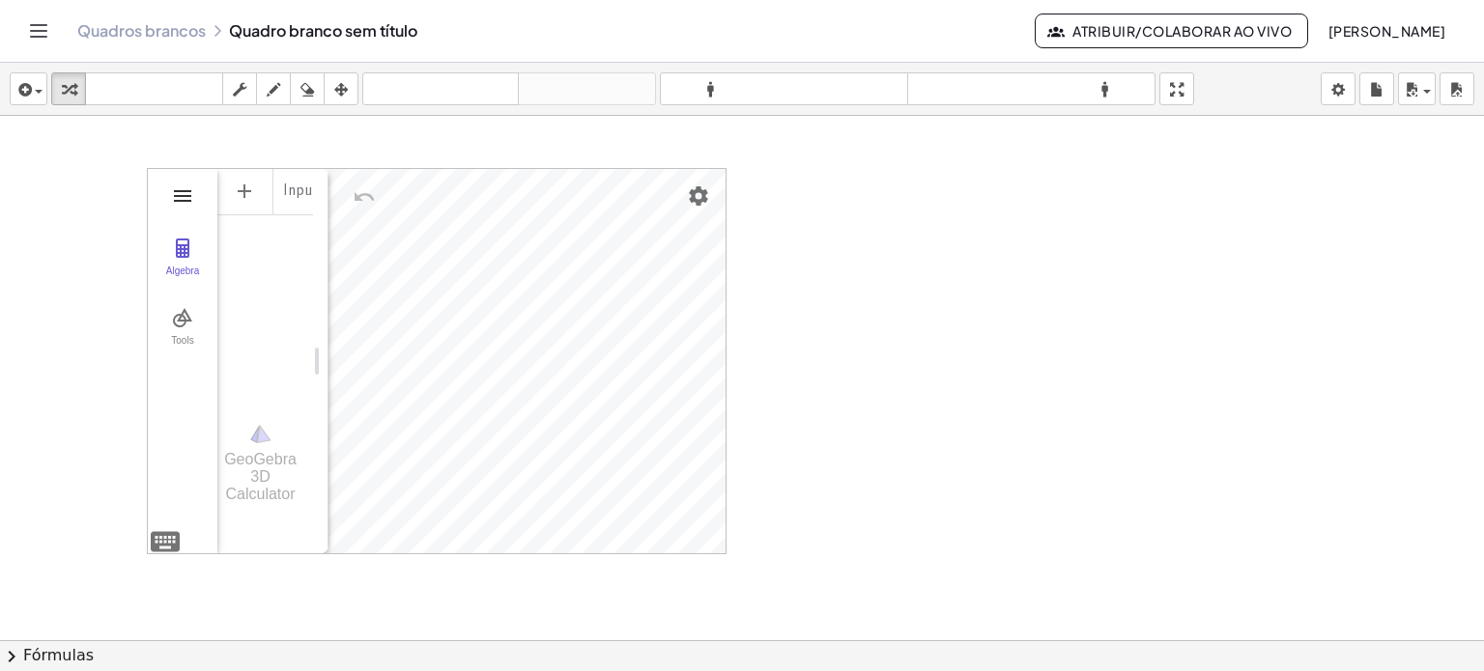
click at [183, 197] on img "3D Calculator" at bounding box center [182, 196] width 23 height 23
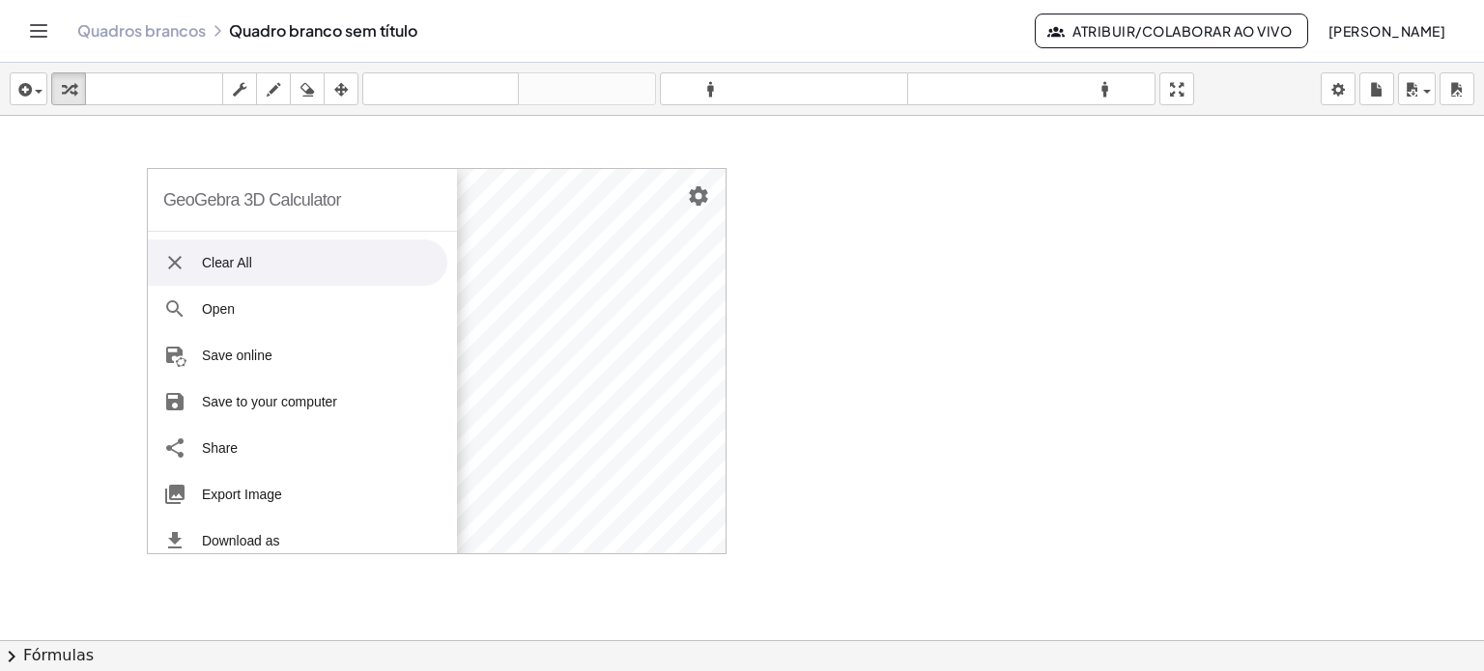
click at [228, 266] on li "Clear All" at bounding box center [297, 263] width 299 height 46
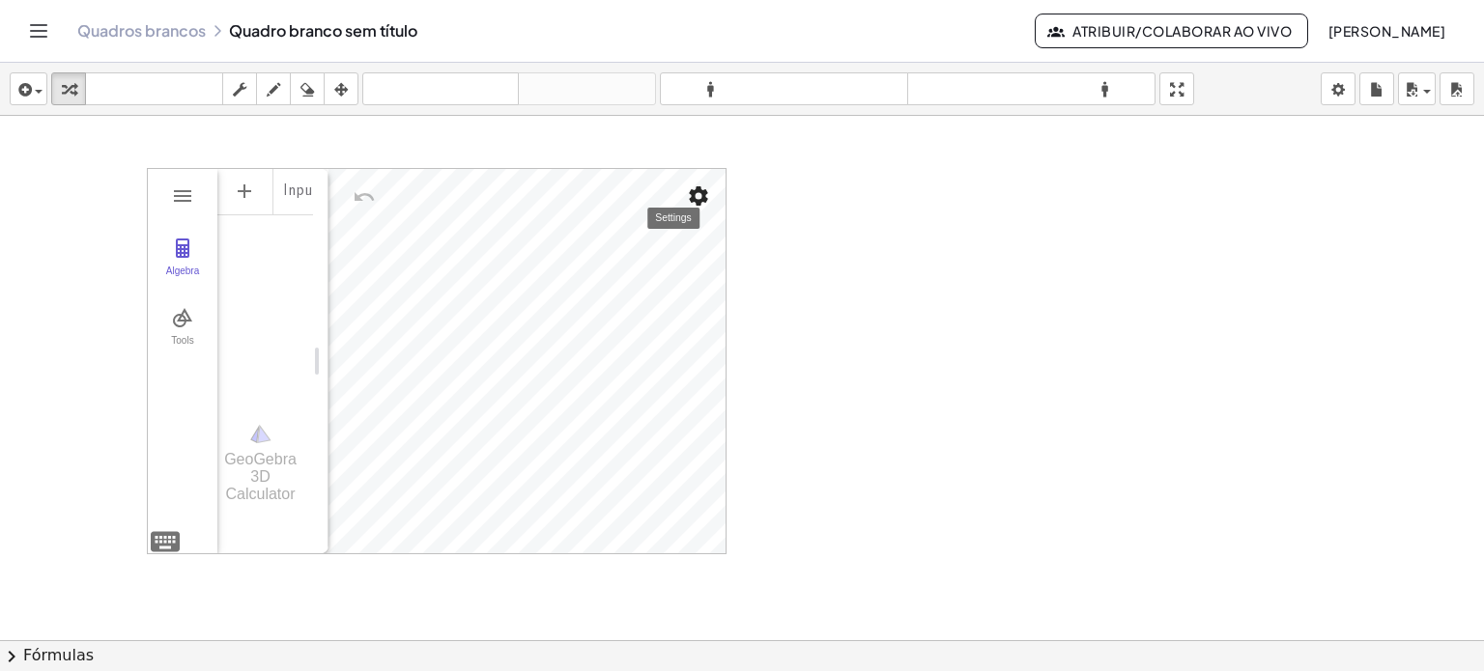
click at [702, 197] on img "Settings" at bounding box center [698, 196] width 23 height 23
click at [273, 174] on div "Algebra Tools Input… GeoGebra 3D Calculator Basic Tools Move Point Pyramid Cube…" at bounding box center [437, 361] width 578 height 384
drag, startPoint x: 177, startPoint y: 173, endPoint x: 143, endPoint y: 167, distance: 34.3
click at [140, 167] on div "GeoGebra 3D Calculator Clear All Open Save online Save to your computer Share E…" at bounding box center [742, 640] width 1484 height 1049
drag, startPoint x: 150, startPoint y: 171, endPoint x: 151, endPoint y: 235, distance: 63.8
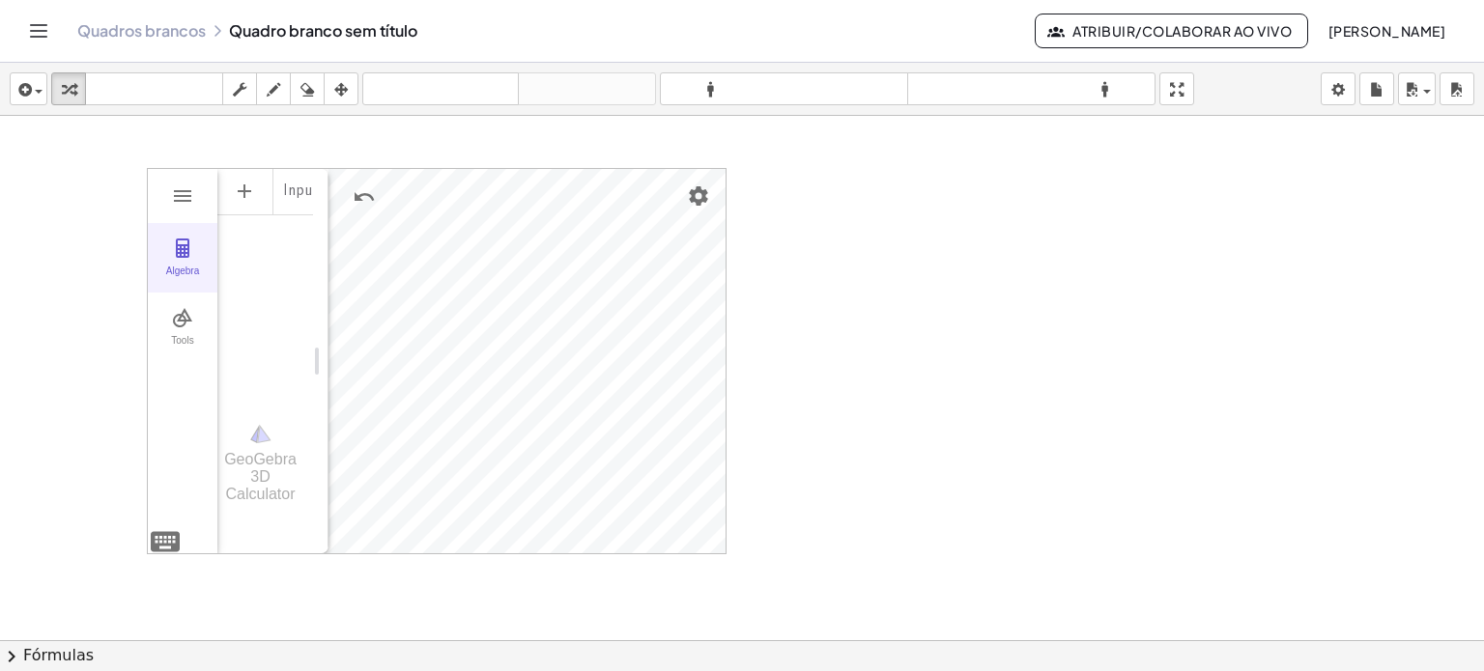
click at [154, 235] on div "Algebra Tools" at bounding box center [183, 361] width 70 height 384
click at [301, 193] on div "Algebra" at bounding box center [307, 191] width 12 height 46
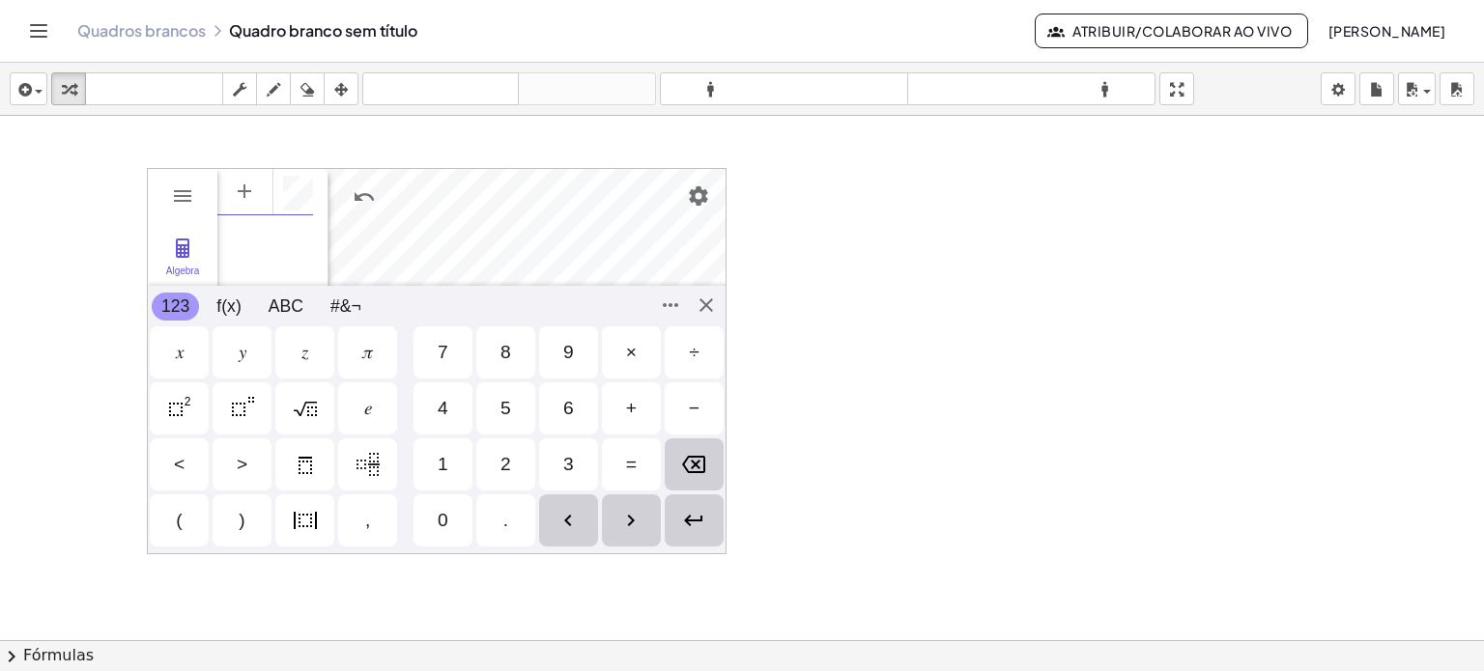
scroll to position [12, 0]
click at [179, 412] on img "Squared" at bounding box center [179, 408] width 23 height 23
click at [642, 410] on div "+" at bounding box center [631, 409] width 59 height 52
click at [171, 413] on img "Squared" at bounding box center [179, 408] width 23 height 23
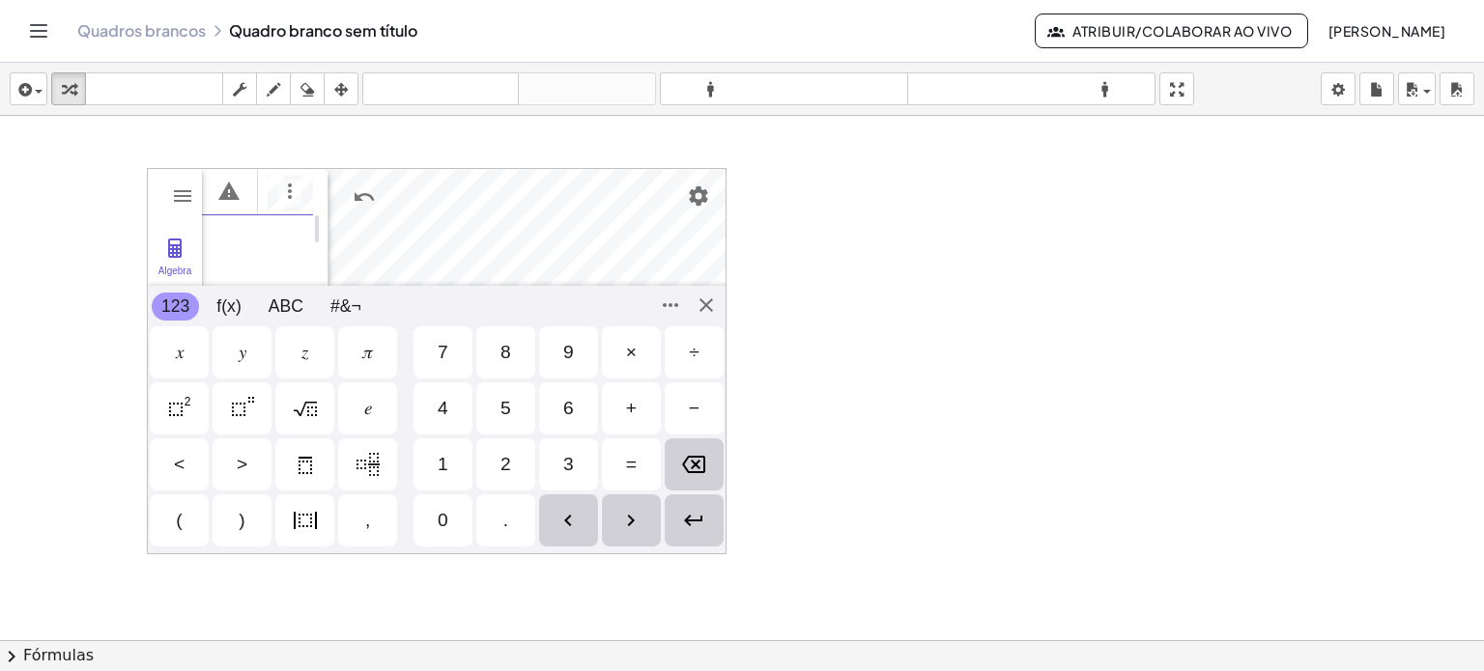
click at [639, 463] on div "=" at bounding box center [631, 465] width 59 height 52
click at [511, 451] on div "2" at bounding box center [505, 465] width 59 height 52
click at [516, 423] on div "5" at bounding box center [505, 409] width 59 height 52
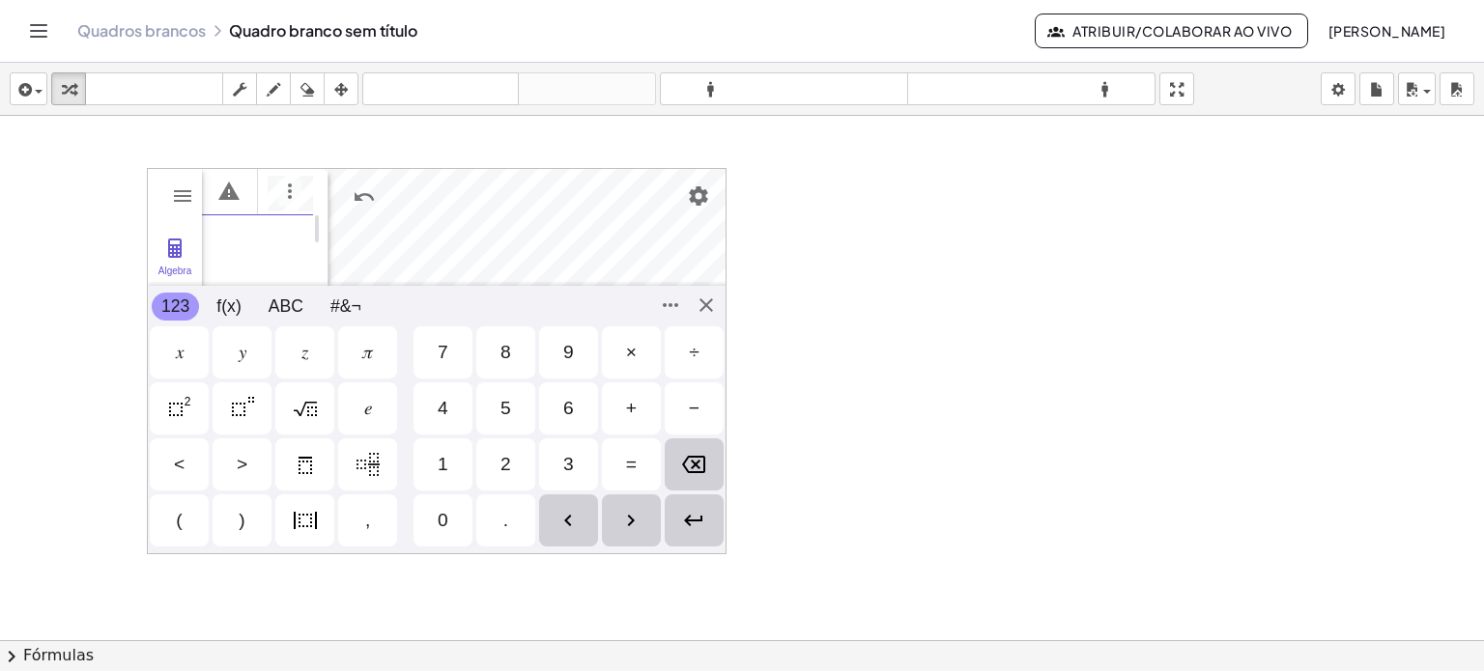
scroll to position [0, 7]
click at [287, 190] on img "Options" at bounding box center [289, 191] width 23 height 23
click at [344, 203] on li "Delete" at bounding box center [379, 196] width 201 height 31
click at [709, 310] on div "GeoGebra 3D Calculator Clear All Open Save online Save to your computer Share E…" at bounding box center [437, 361] width 580 height 386
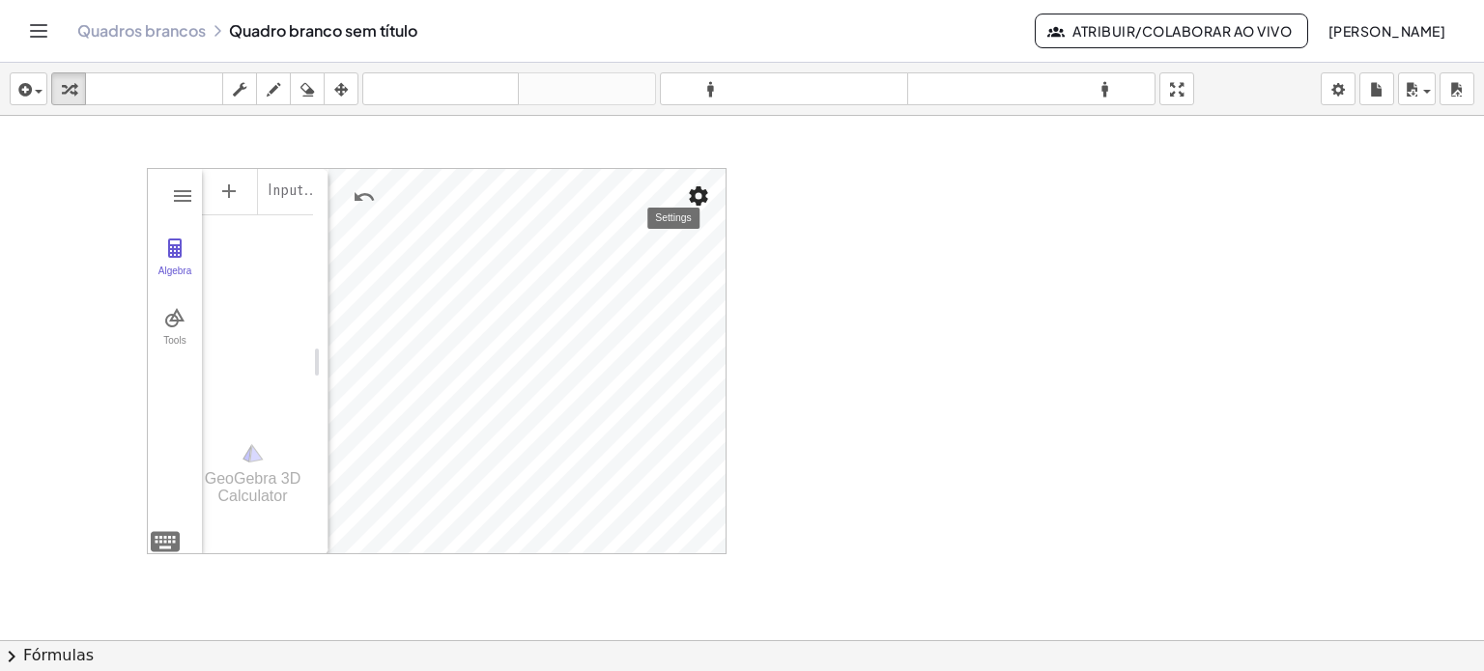
click at [705, 194] on img "Settings" at bounding box center [698, 196] width 23 height 23
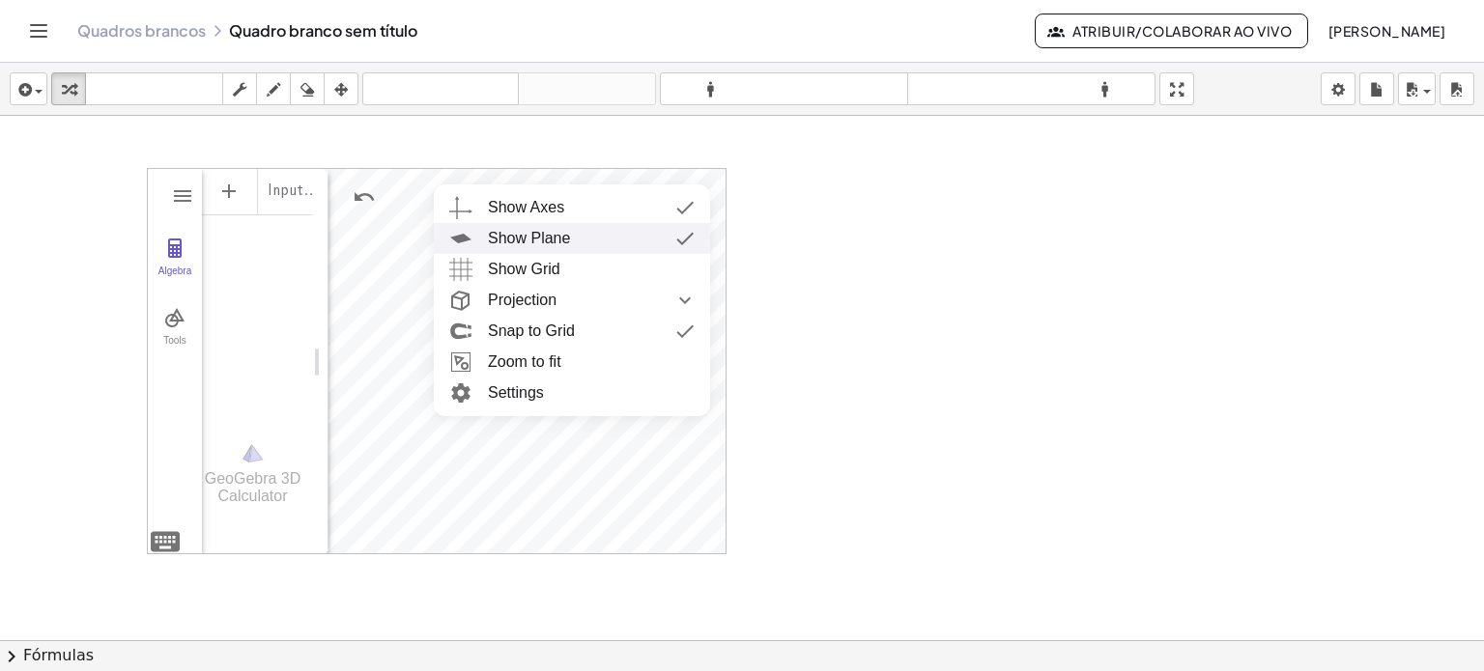
click at [666, 234] on div "Show Plane" at bounding box center [591, 238] width 207 height 31
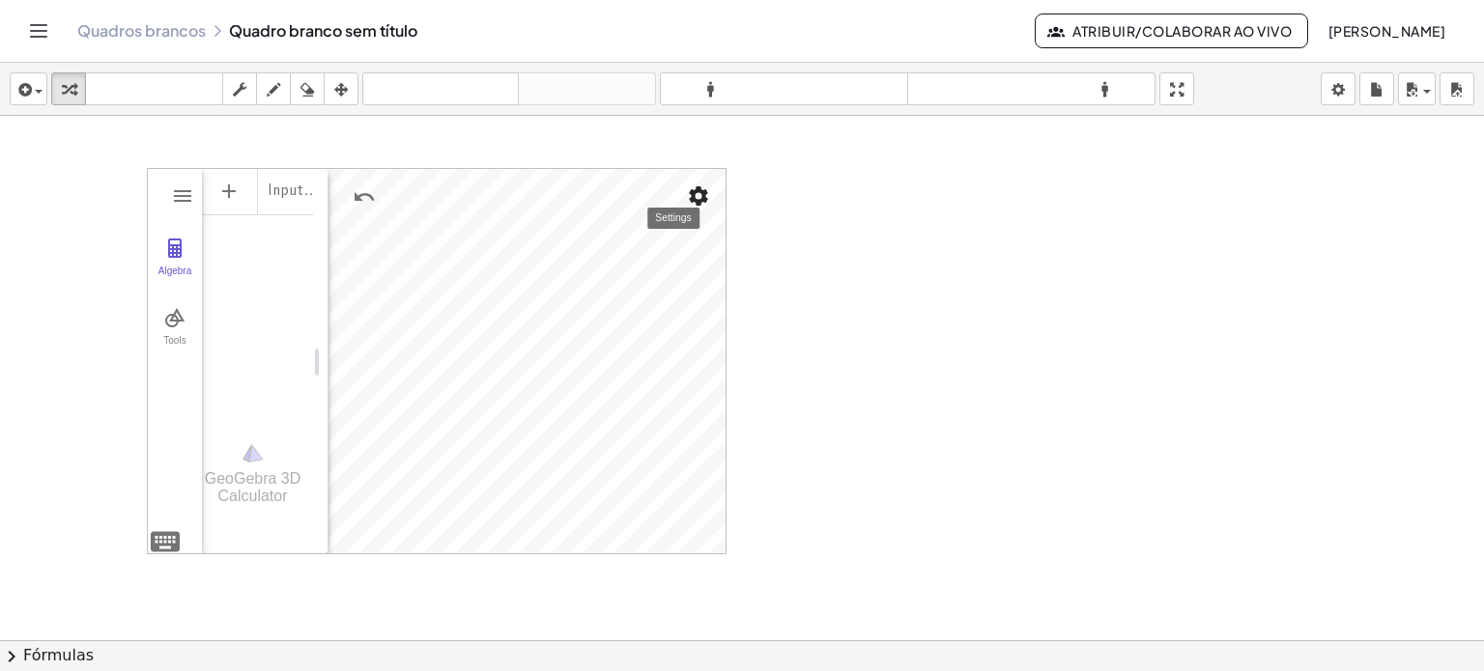
click at [696, 196] on img "Settings" at bounding box center [698, 196] width 23 height 23
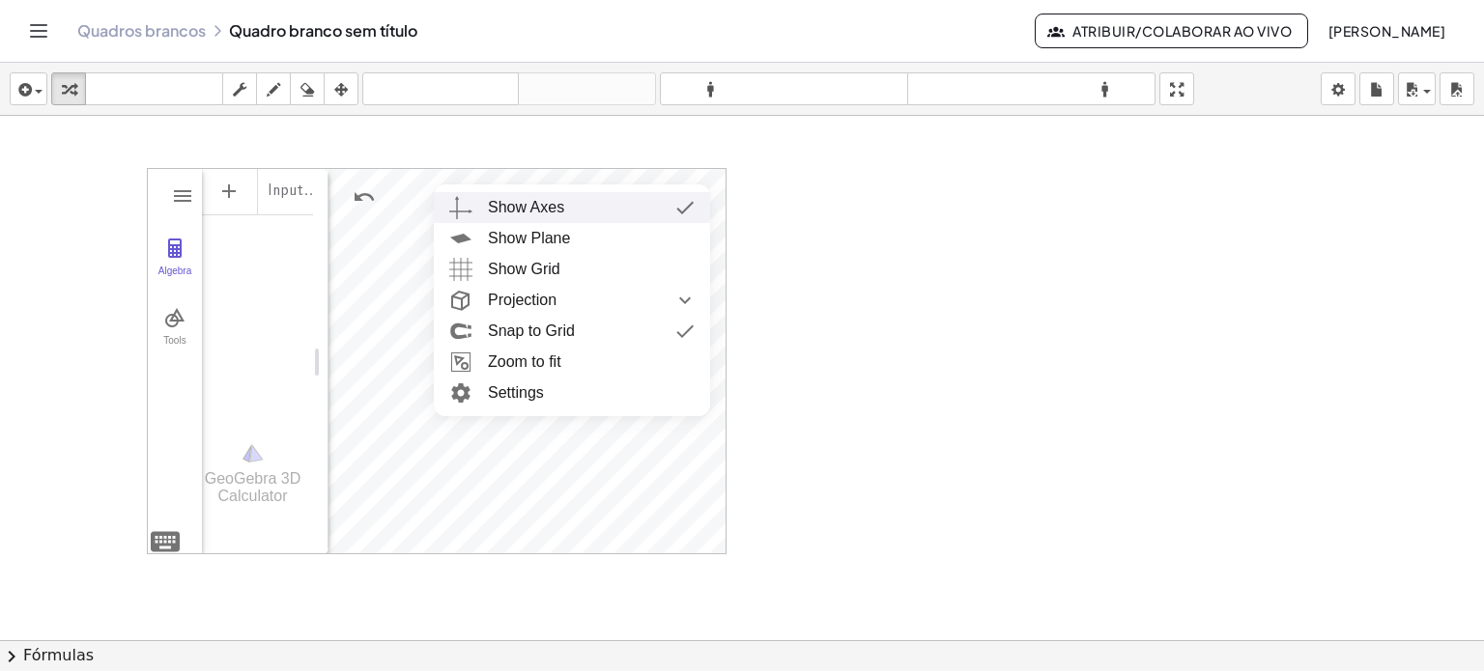
click at [635, 202] on div "Show Axes" at bounding box center [591, 207] width 207 height 31
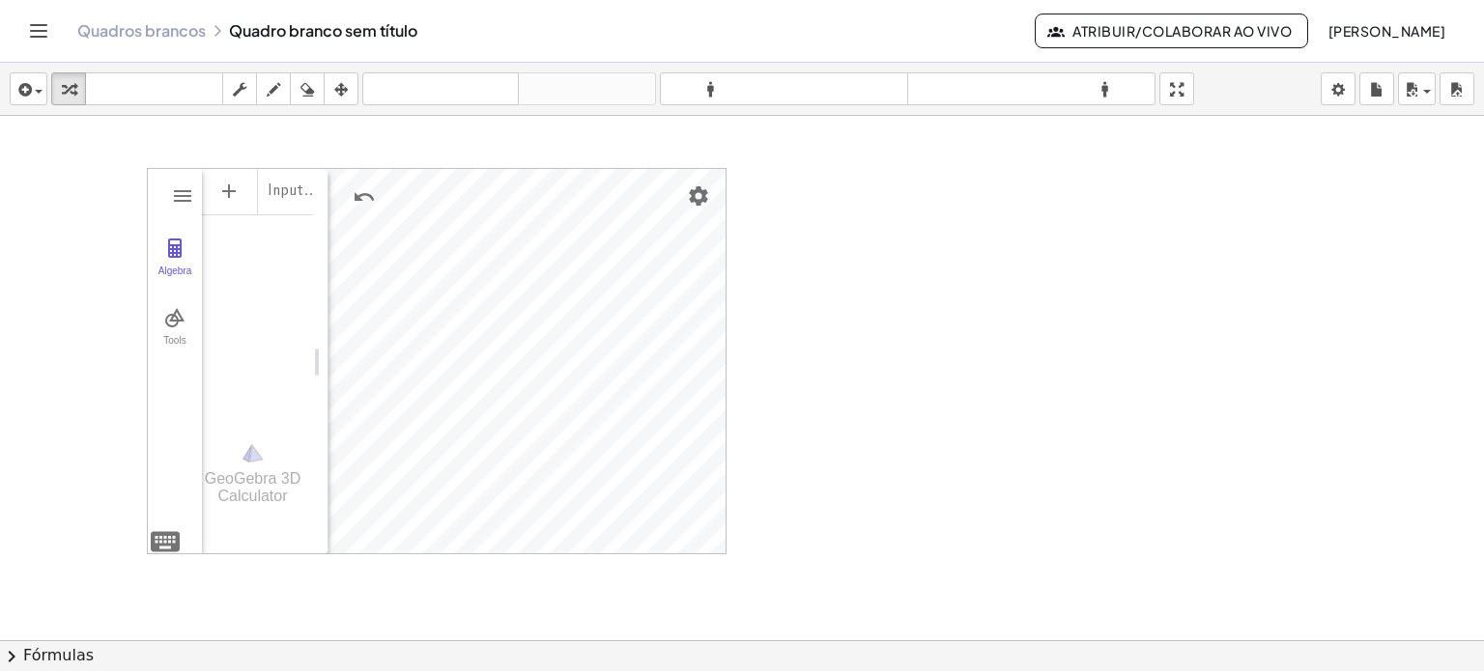
click at [163, 190] on div "Algebra Tools" at bounding box center [175, 362] width 54 height 386
click at [168, 191] on button "3D Calculator" at bounding box center [182, 196] width 35 height 35
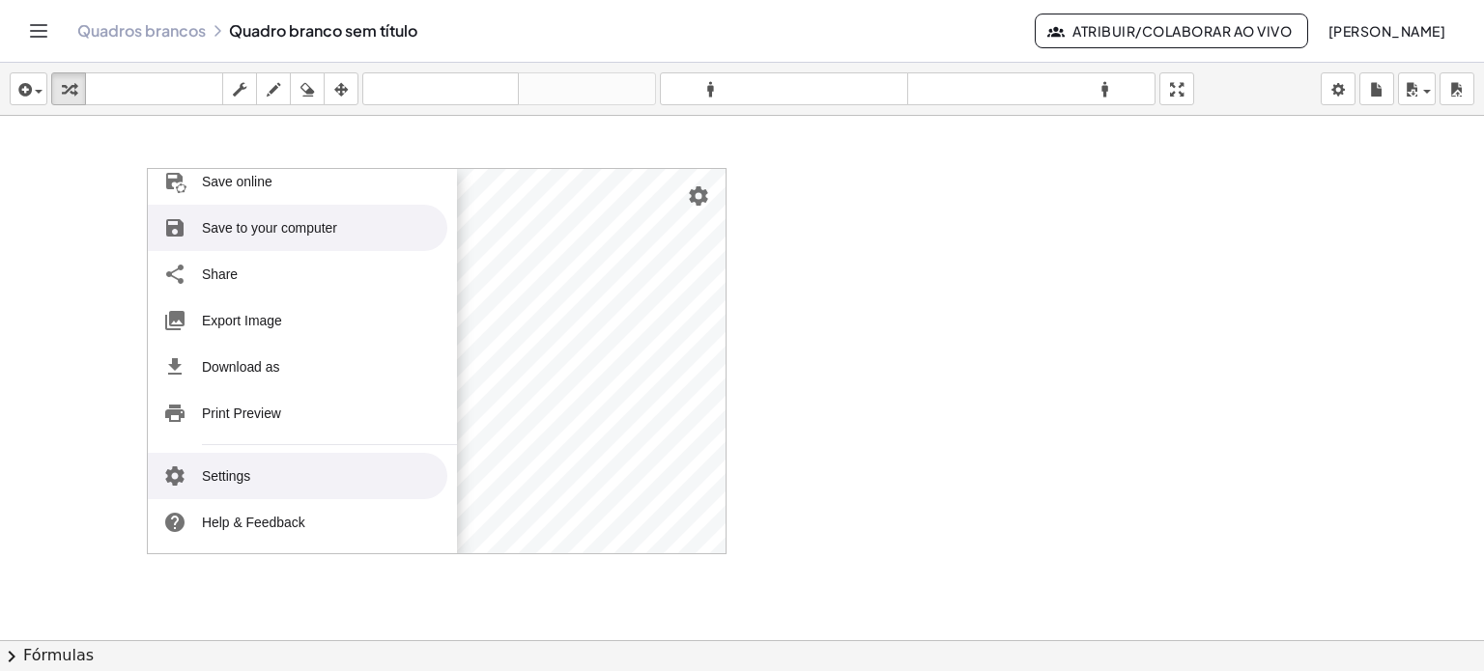
scroll to position [236, 0]
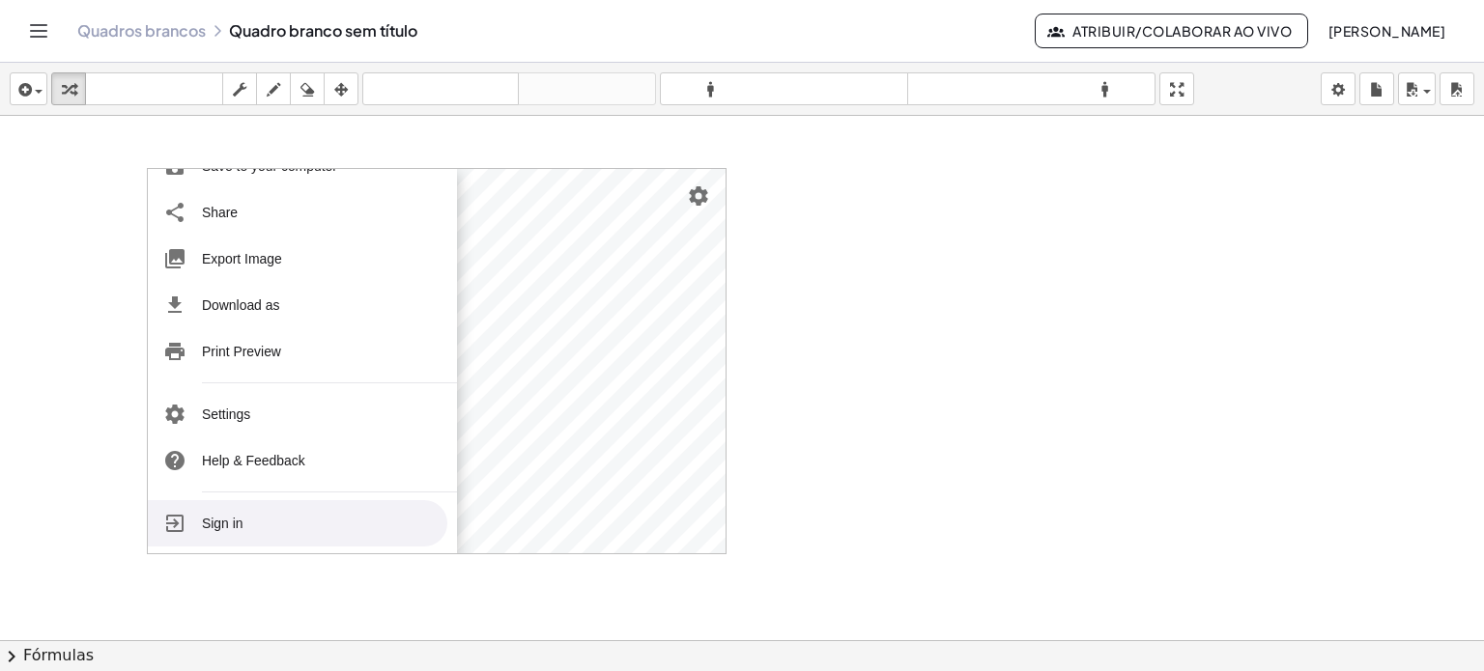
click at [301, 510] on li "Sign in" at bounding box center [297, 523] width 299 height 46
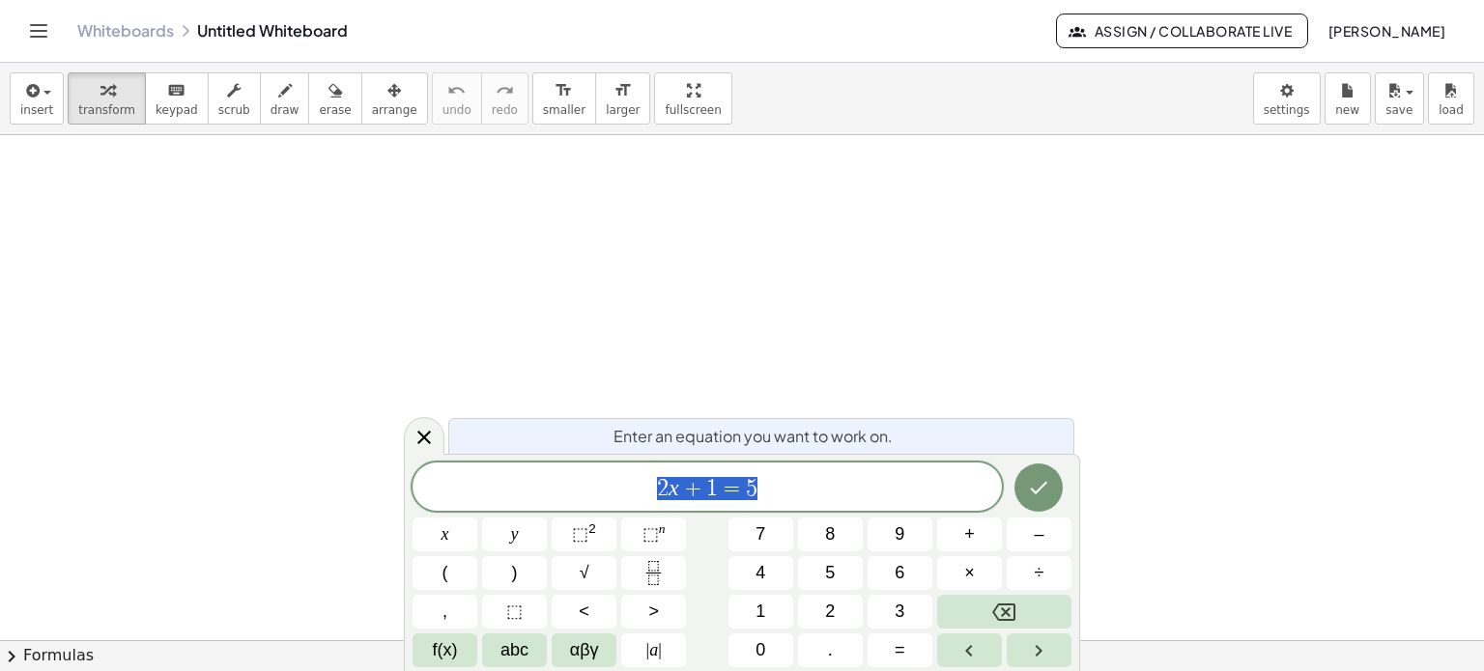
click at [1032, 484] on icon "Done" at bounding box center [1038, 487] width 23 height 23
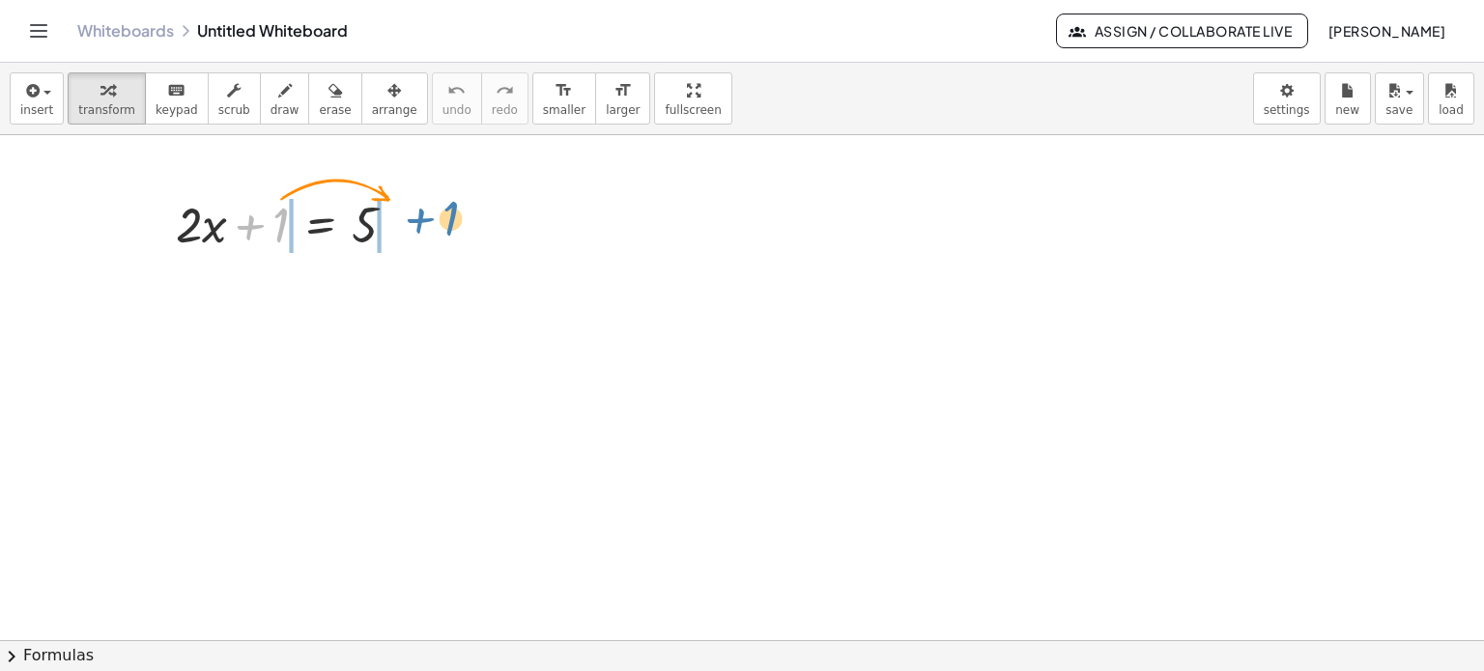
drag, startPoint x: 279, startPoint y: 229, endPoint x: 449, endPoint y: 227, distance: 170.0
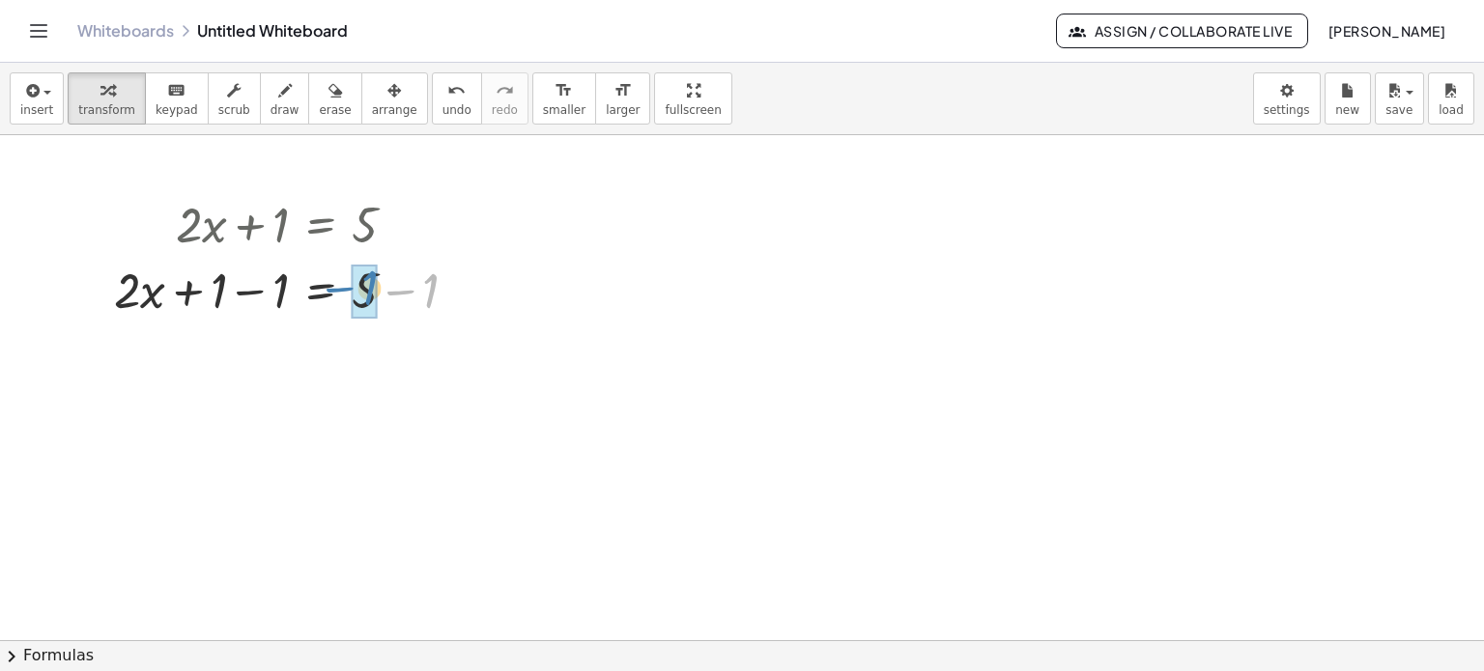
drag, startPoint x: 400, startPoint y: 288, endPoint x: 338, endPoint y: 285, distance: 61.9
click at [338, 285] on div at bounding box center [293, 289] width 379 height 66
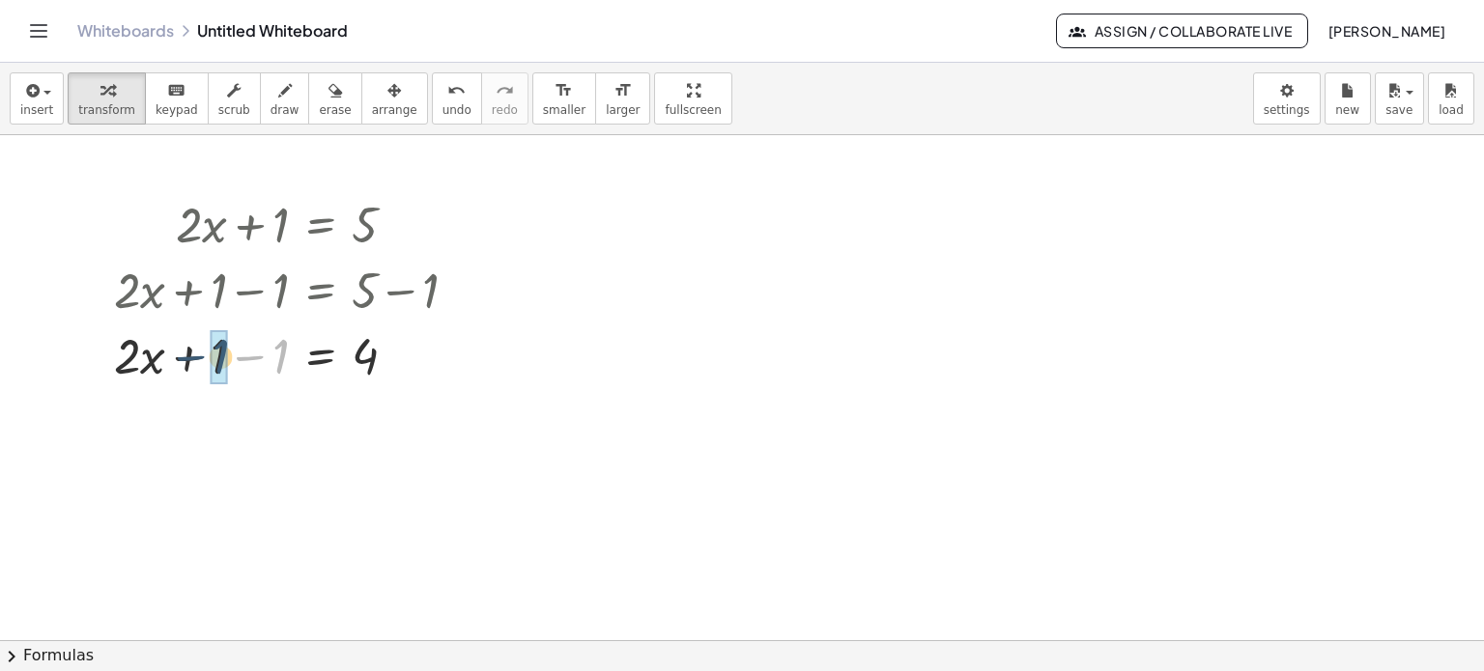
drag, startPoint x: 278, startPoint y: 358, endPoint x: 213, endPoint y: 358, distance: 65.7
click at [213, 358] on div at bounding box center [293, 355] width 379 height 66
drag, startPoint x: 216, startPoint y: 425, endPoint x: 274, endPoint y: 427, distance: 58.0
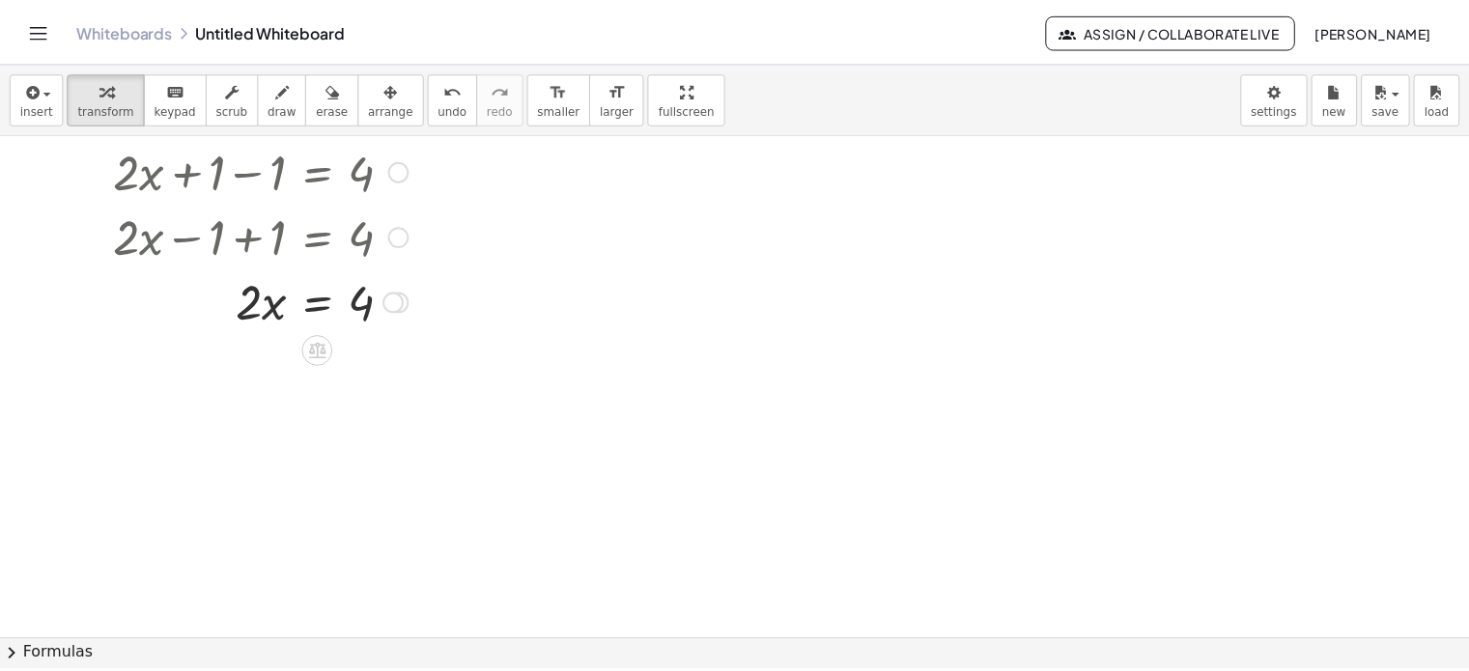
scroll to position [193, 0]
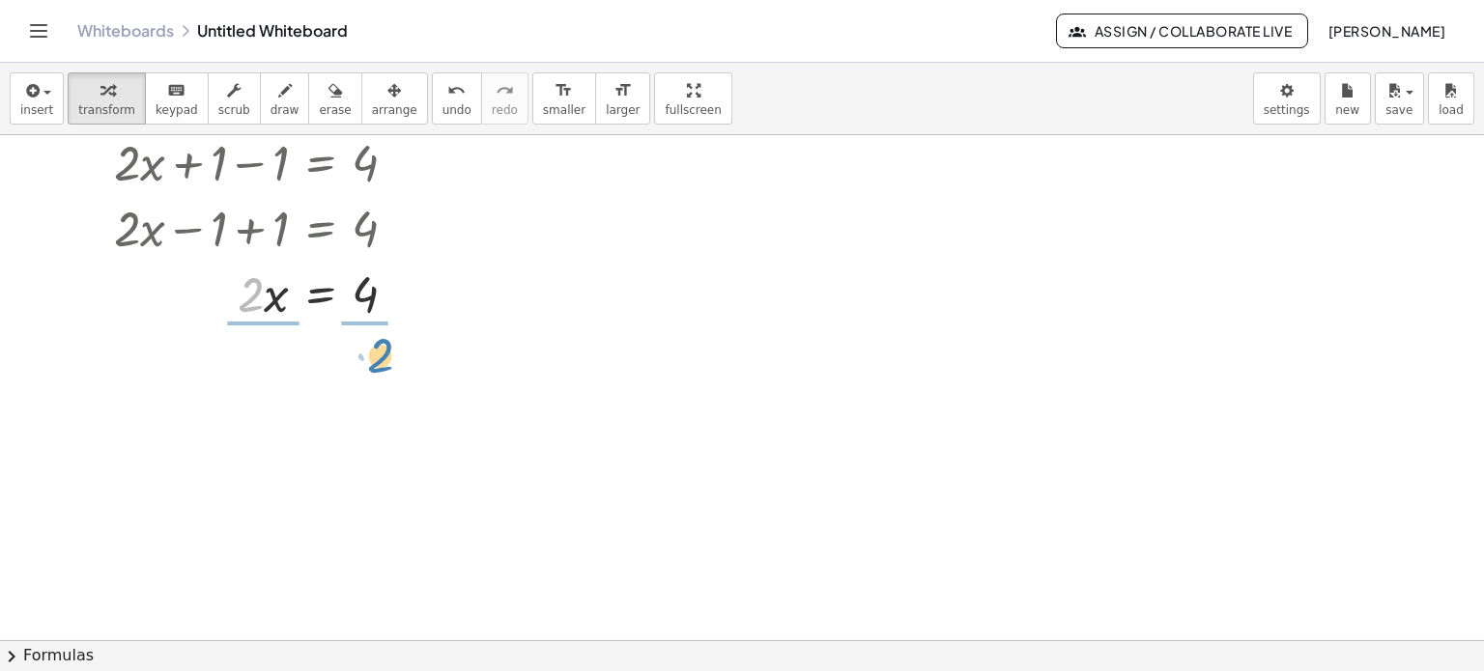
drag, startPoint x: 250, startPoint y: 305, endPoint x: 379, endPoint y: 366, distance: 142.2
click at [416, 378] on div at bounding box center [411, 375] width 21 height 21
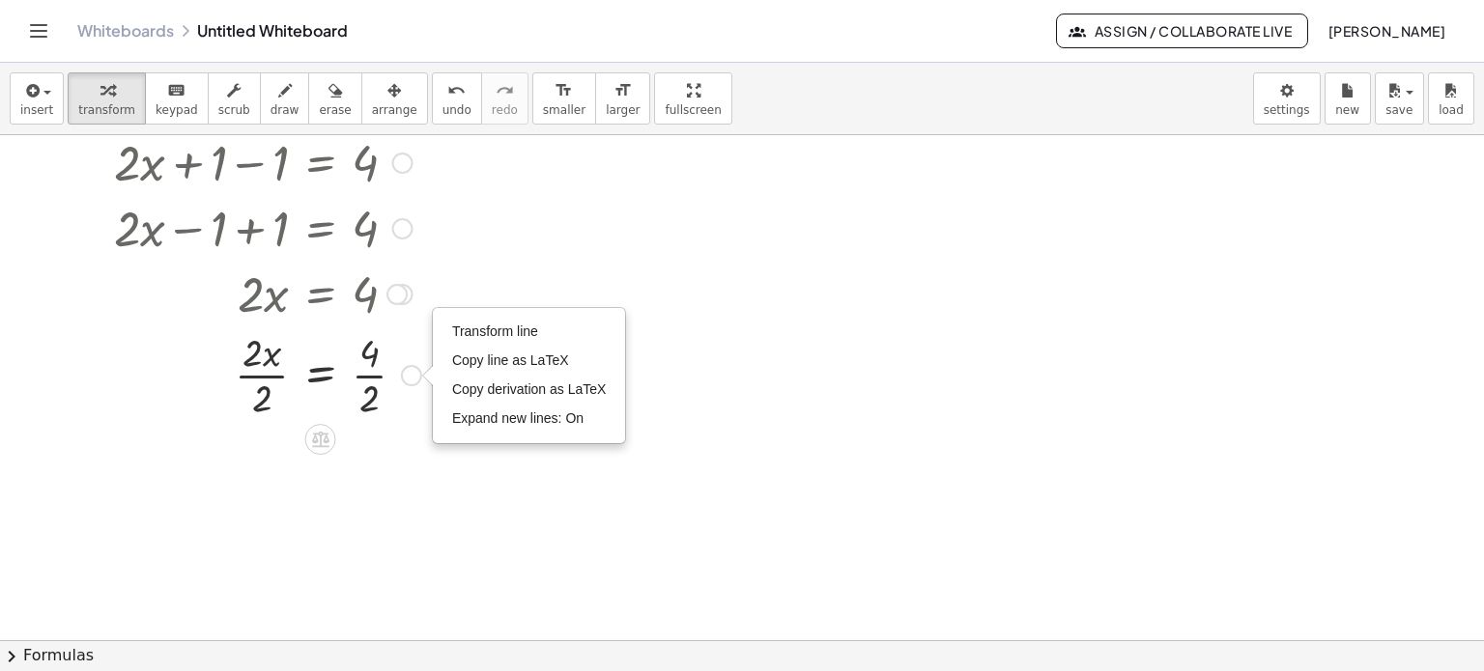
click at [416, 378] on div "Transform line Copy line as LaTeX Copy derivation as LaTeX Expand new lines: On" at bounding box center [411, 375] width 21 height 21
click at [259, 355] on div at bounding box center [293, 374] width 379 height 97
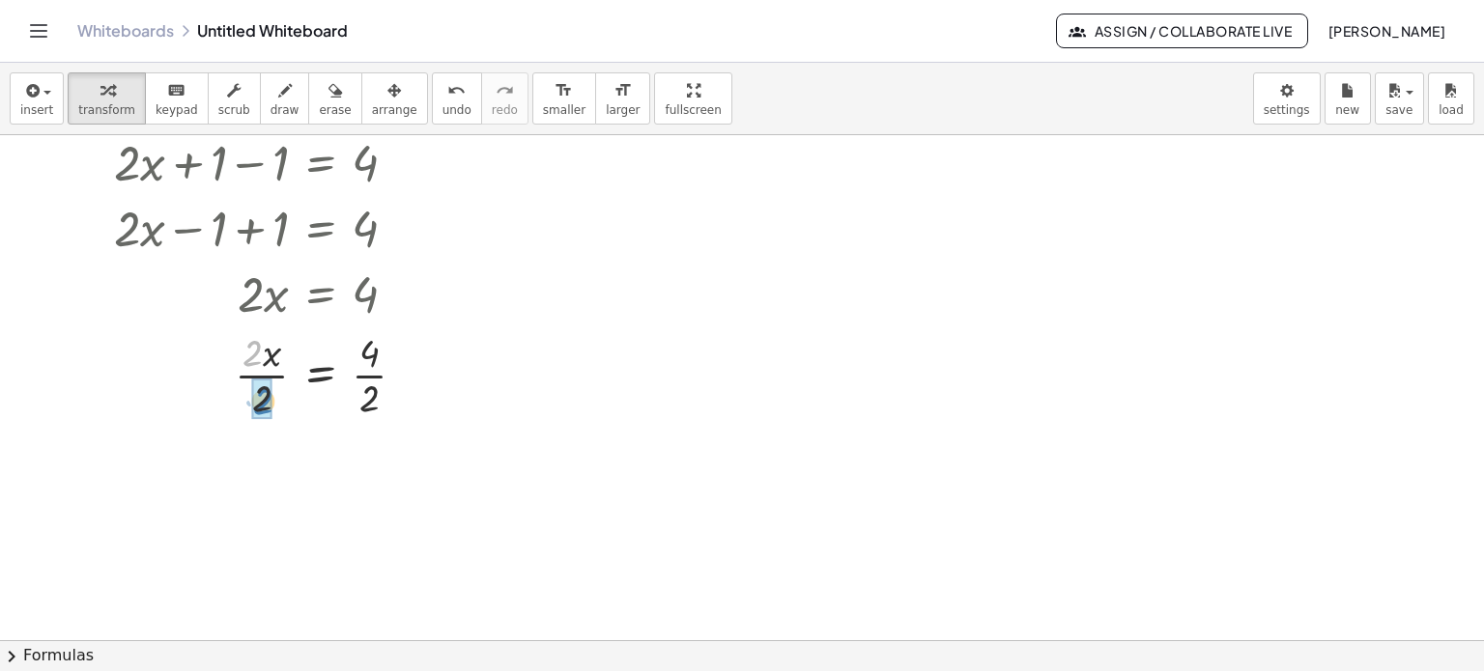
drag, startPoint x: 257, startPoint y: 361, endPoint x: 267, endPoint y: 407, distance: 46.4
drag, startPoint x: 369, startPoint y: 443, endPoint x: 374, endPoint y: 497, distance: 53.3
click at [270, 103] on span "draw" at bounding box center [284, 110] width 29 height 14
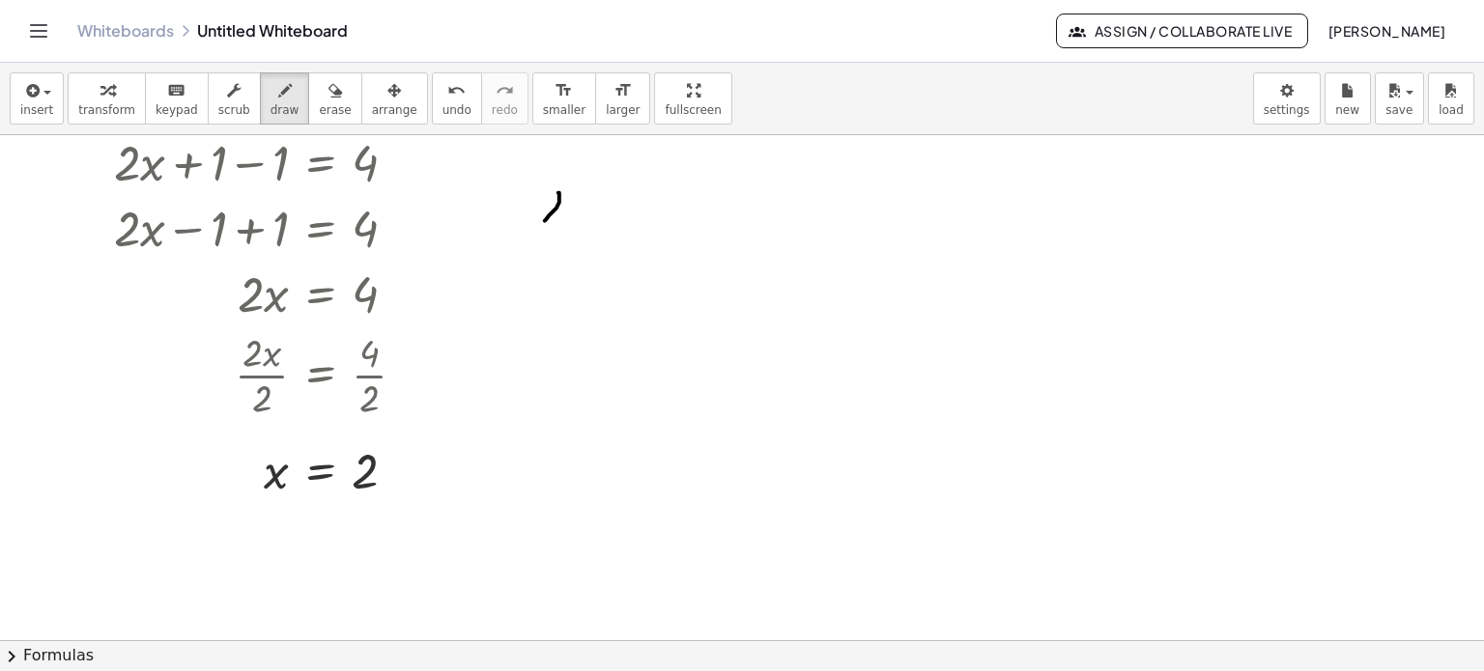
drag, startPoint x: 558, startPoint y: 192, endPoint x: 541, endPoint y: 208, distance: 23.3
click at [545, 220] on div at bounding box center [742, 511] width 1484 height 1138
click at [561, 213] on div at bounding box center [742, 511] width 1484 height 1138
drag, startPoint x: 586, startPoint y: 197, endPoint x: 589, endPoint y: 215, distance: 18.6
click at [591, 219] on div at bounding box center [742, 511] width 1484 height 1138
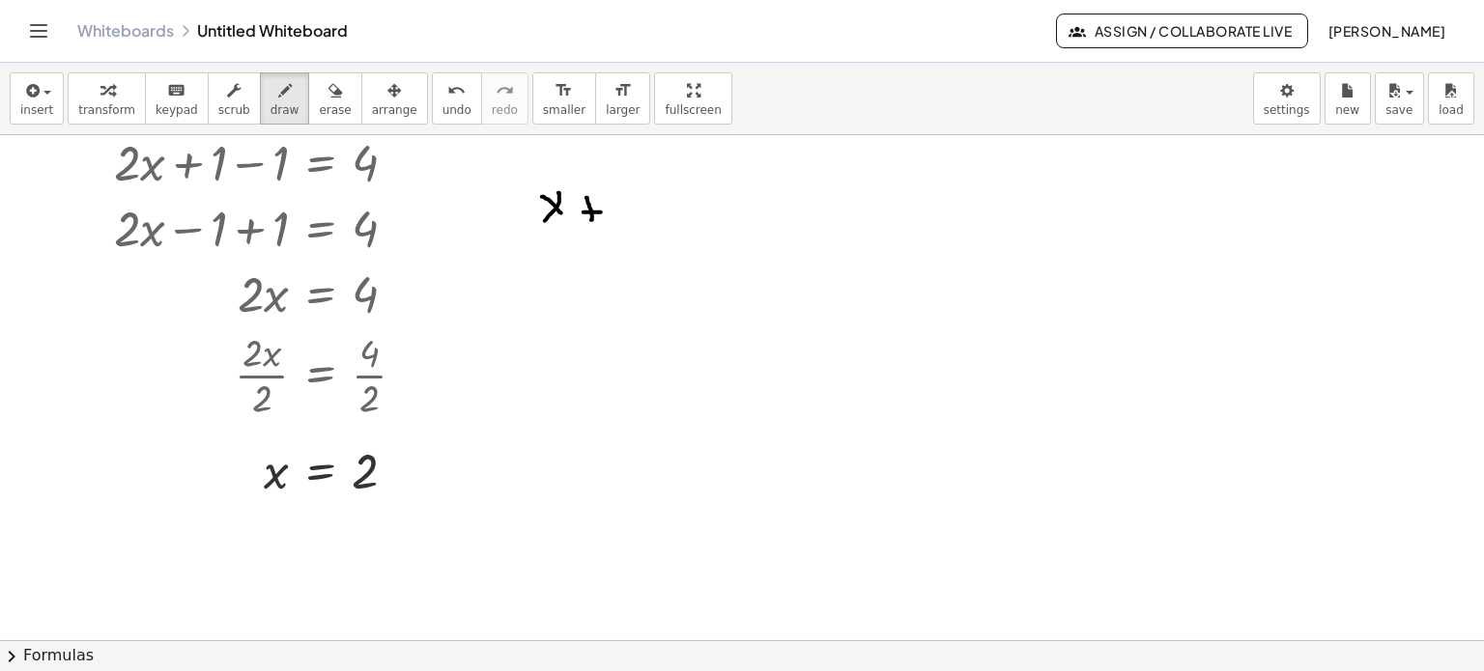
drag, startPoint x: 583, startPoint y: 212, endPoint x: 601, endPoint y: 212, distance: 17.4
click at [601, 212] on div at bounding box center [742, 511] width 1484 height 1138
drag, startPoint x: 628, startPoint y: 199, endPoint x: 651, endPoint y: 214, distance: 27.9
click at [651, 214] on div at bounding box center [742, 511] width 1484 height 1138
click at [684, 210] on div at bounding box center [742, 511] width 1484 height 1138
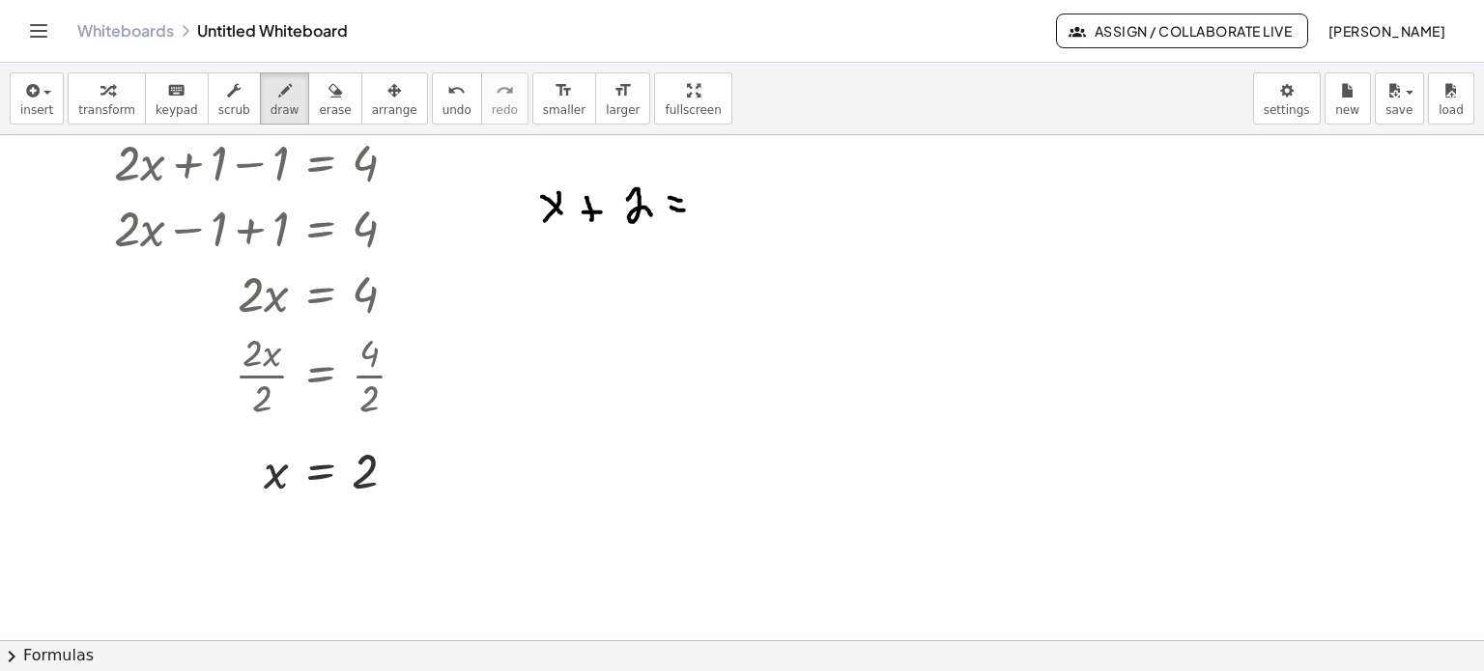
drag, startPoint x: 669, startPoint y: 197, endPoint x: 684, endPoint y: 200, distance: 14.8
click at [684, 200] on div at bounding box center [742, 511] width 1484 height 1138
drag, startPoint x: 703, startPoint y: 185, endPoint x: 714, endPoint y: 187, distance: 11.0
click at [714, 187] on div at bounding box center [742, 511] width 1484 height 1138
click at [167, 89] on icon "keyboard" at bounding box center [176, 90] width 18 height 23
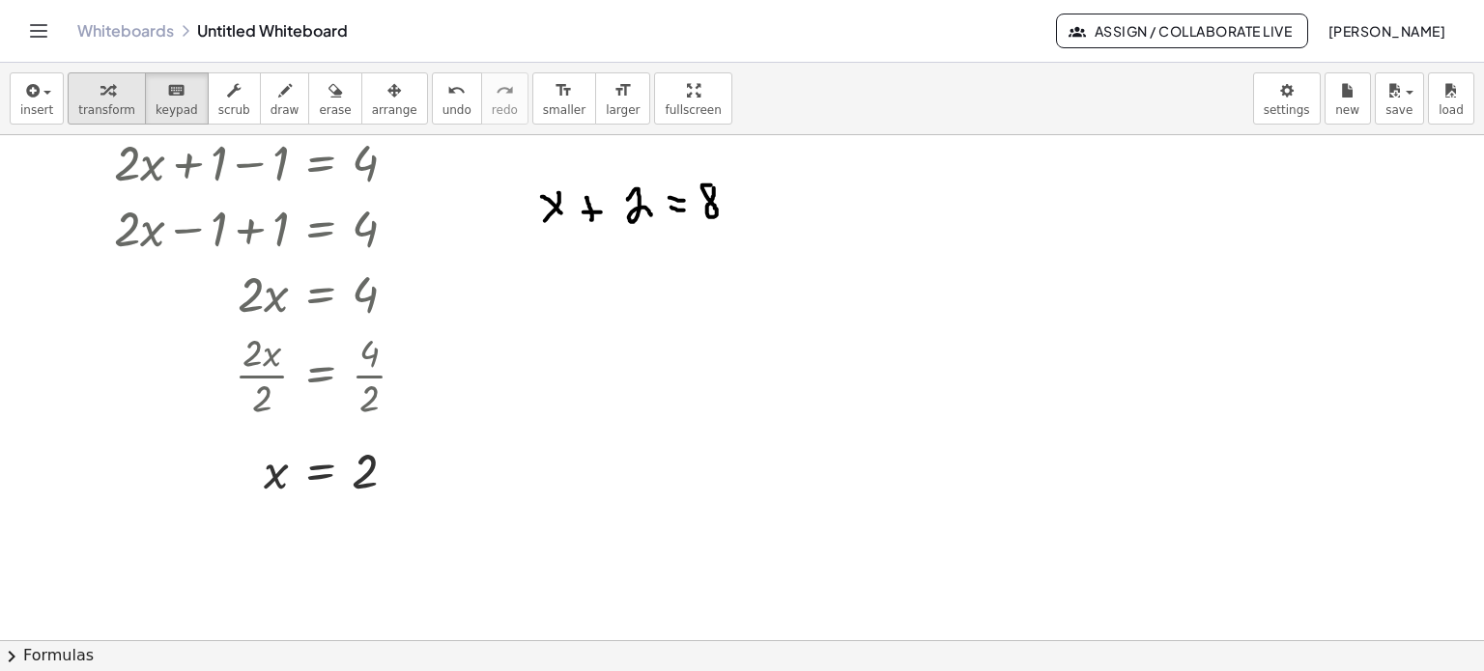
click at [92, 109] on span "transform" at bounding box center [106, 110] width 57 height 14
click at [227, 96] on icon "button" at bounding box center [234, 90] width 14 height 23
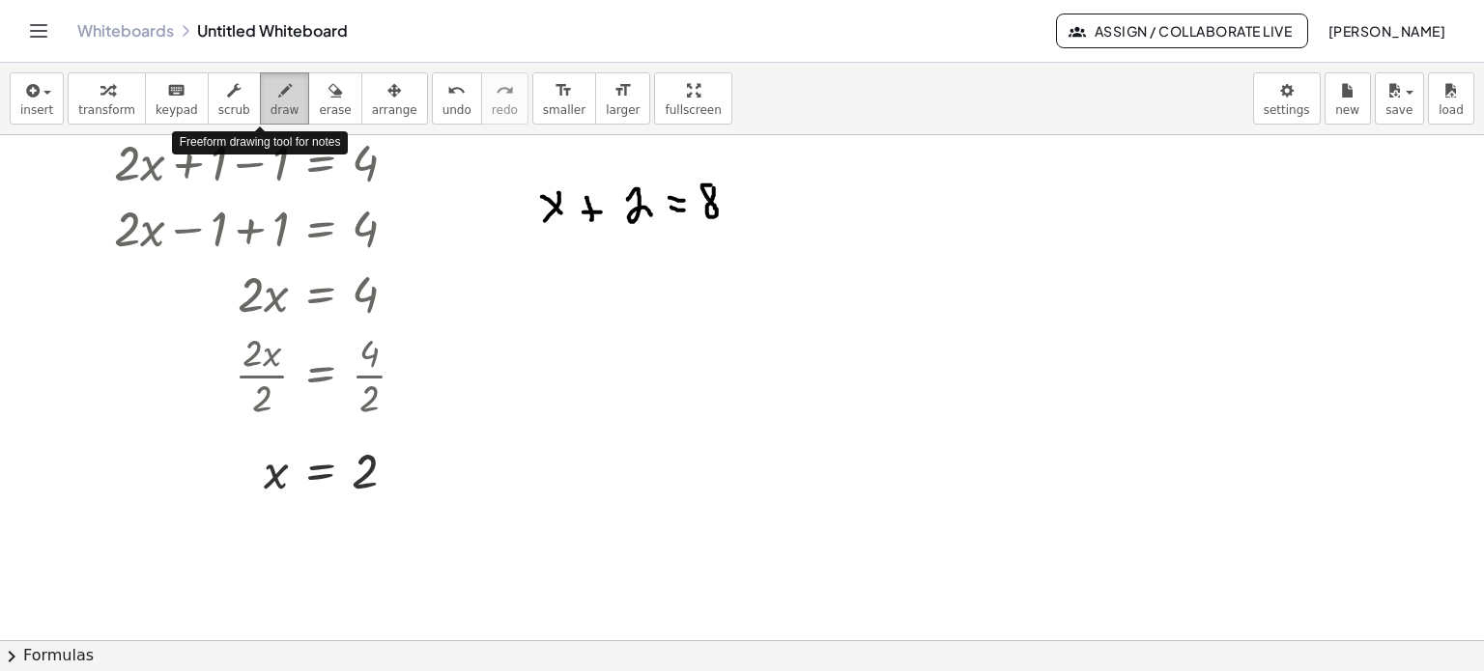
click at [279, 107] on button "draw" at bounding box center [285, 98] width 50 height 52
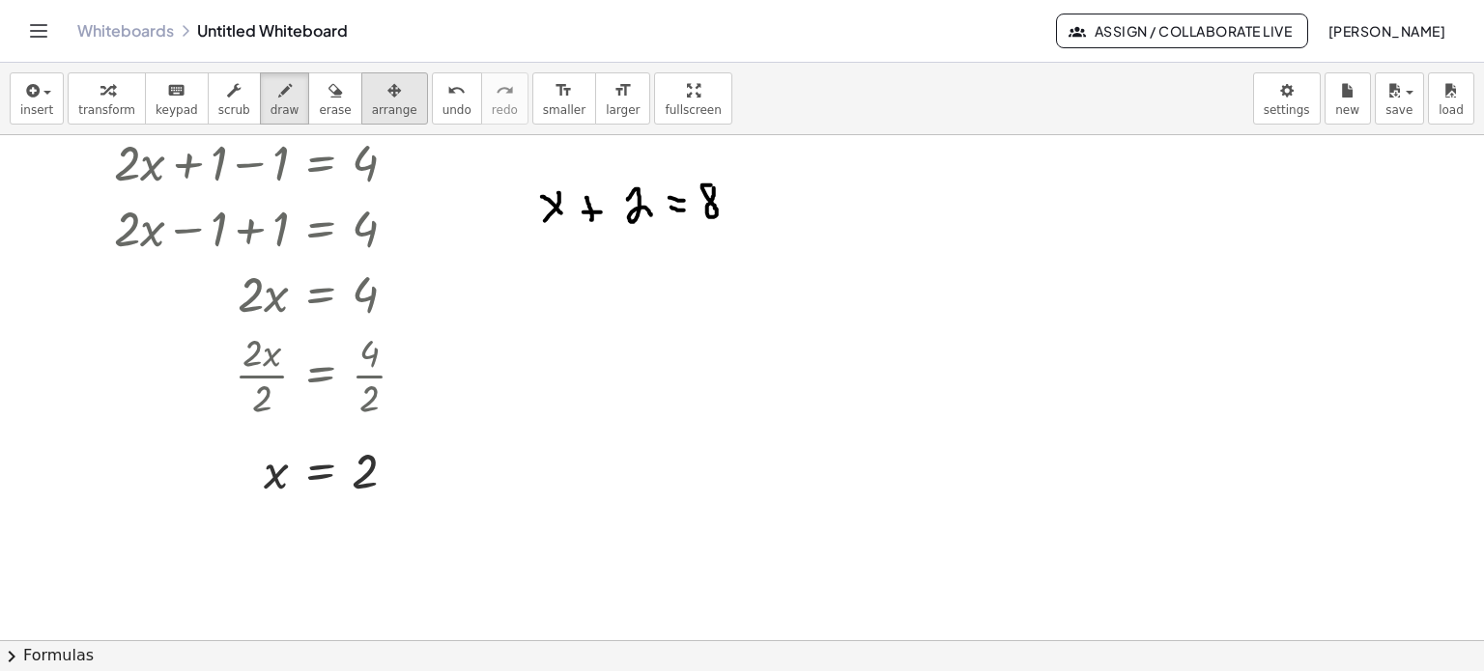
click at [372, 106] on span "arrange" at bounding box center [394, 110] width 45 height 14
click at [319, 103] on span "erase" at bounding box center [335, 110] width 32 height 14
click at [35, 30] on icon "Toggle navigation" at bounding box center [38, 30] width 23 height 23
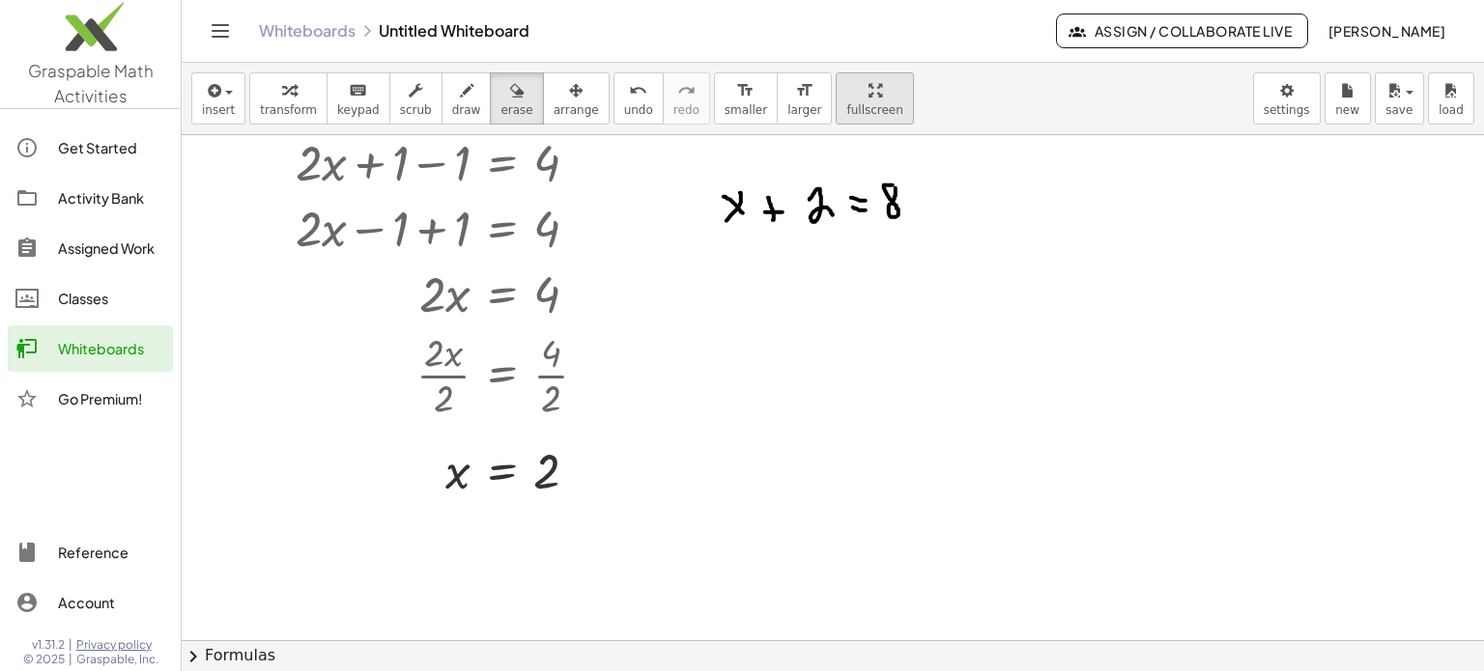
drag, startPoint x: 64, startPoint y: 142, endPoint x: 805, endPoint y: 89, distance: 742.8
click at [64, 142] on div "Get Started" at bounding box center [111, 147] width 107 height 23
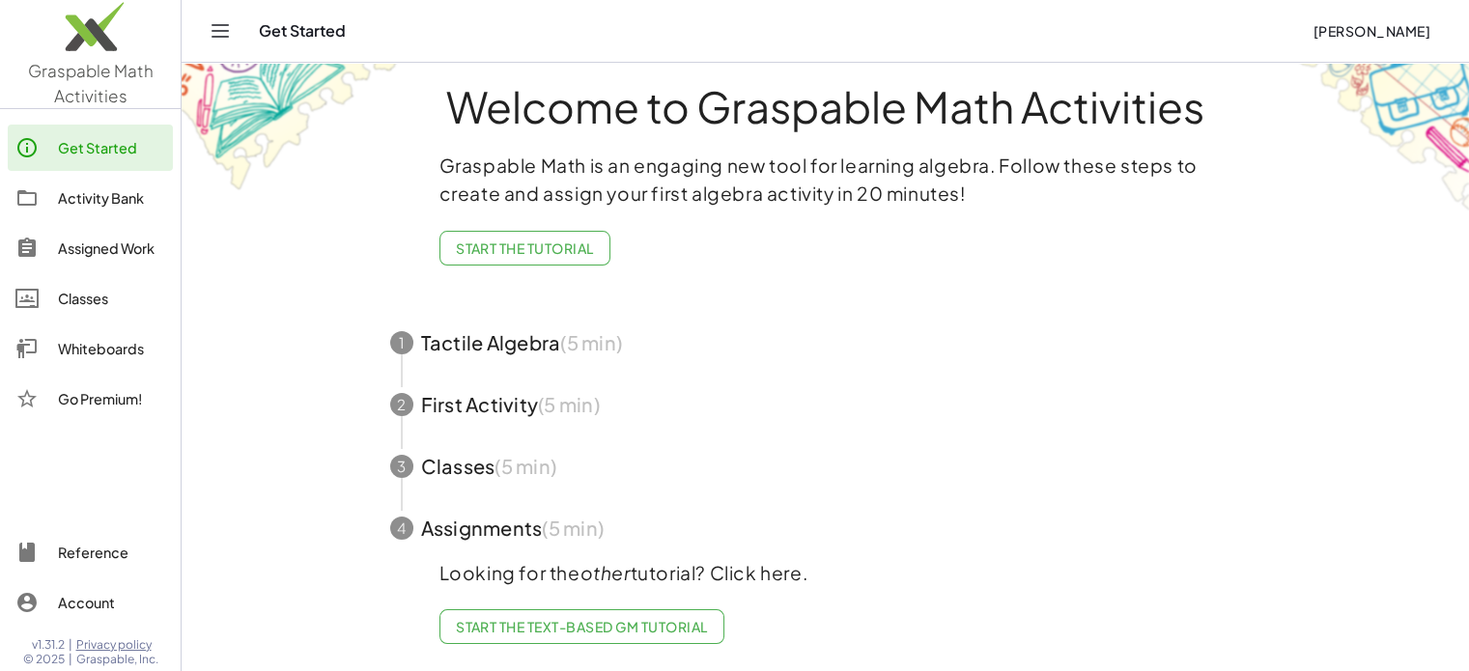
scroll to position [36, 0]
click at [590, 240] on span "Start the Tutorial" at bounding box center [525, 248] width 138 height 17
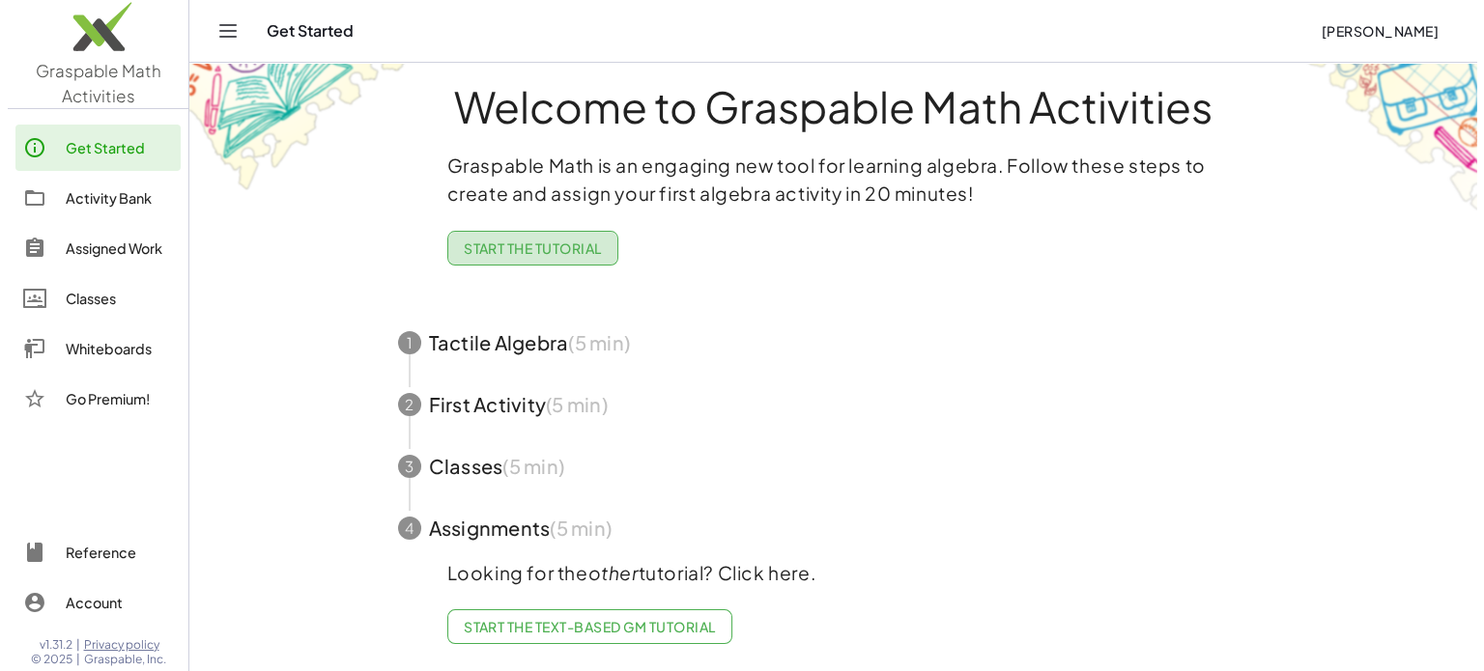
scroll to position [0, 0]
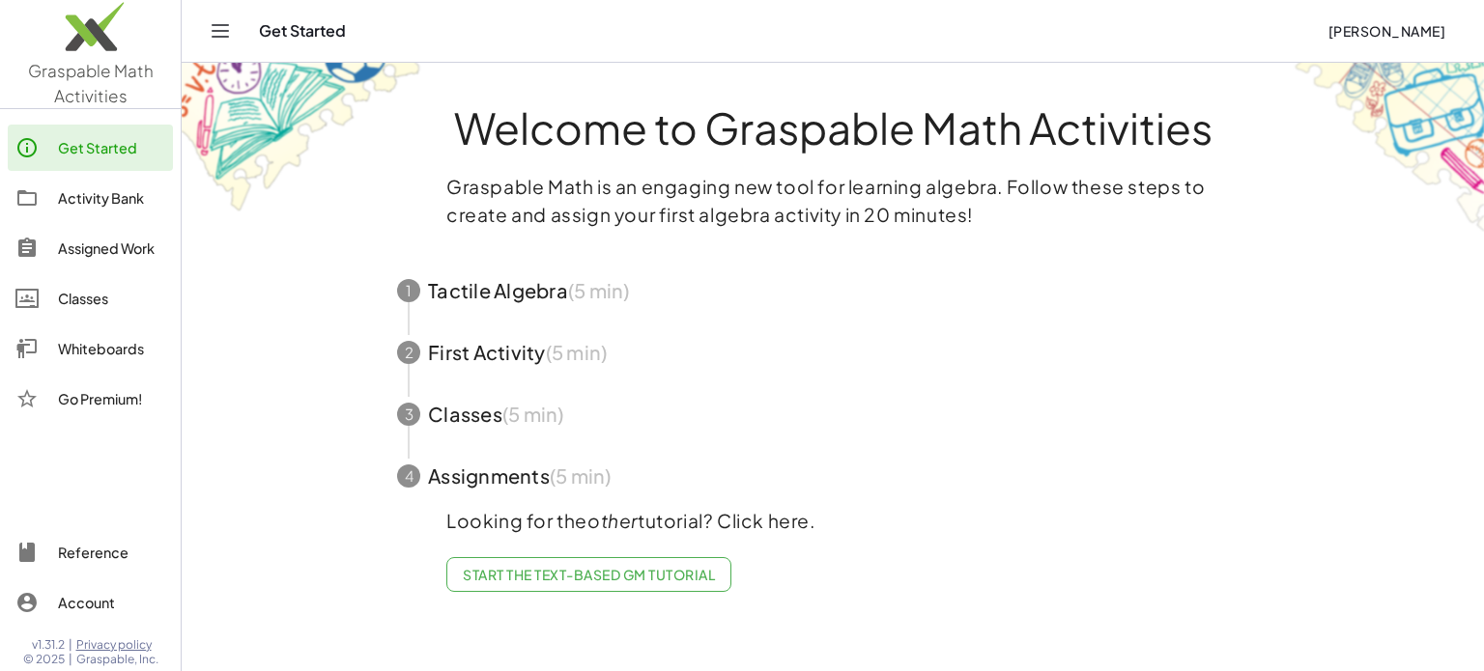
click at [716, 150] on h1 "Welcome to Graspable Math Activities" at bounding box center [832, 127] width 943 height 44
